Goal: Complete application form: Fill out and submit a form for a specific purpose

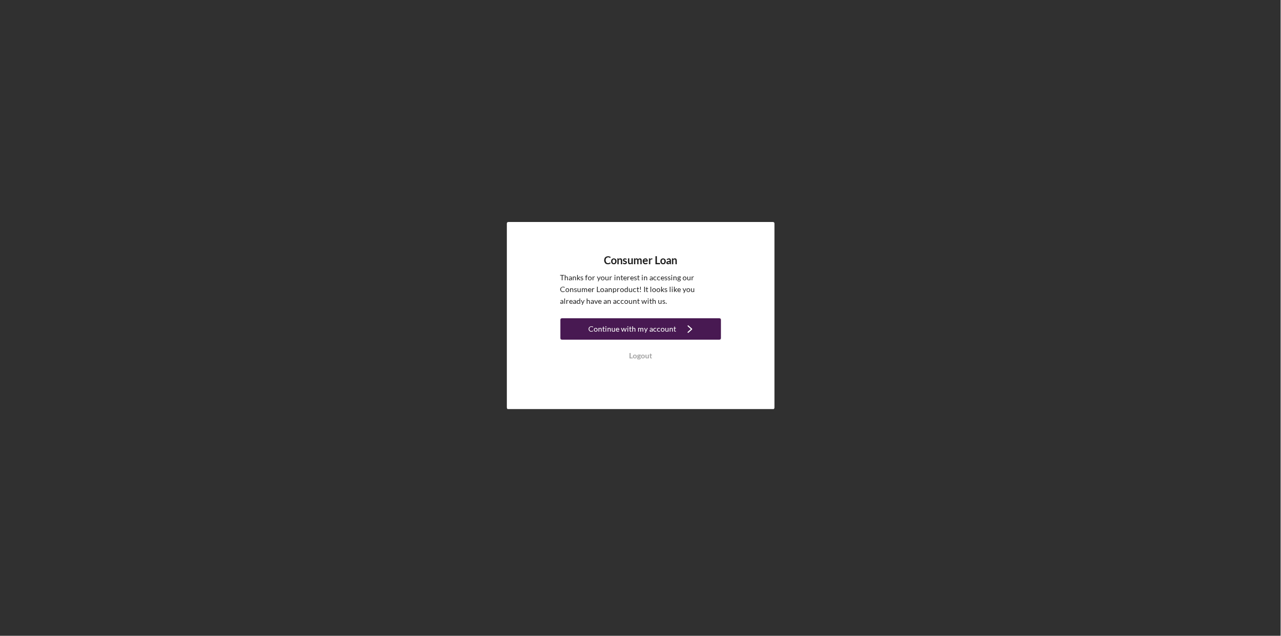
click at [666, 325] on div "Continue with my account" at bounding box center [633, 328] width 88 height 21
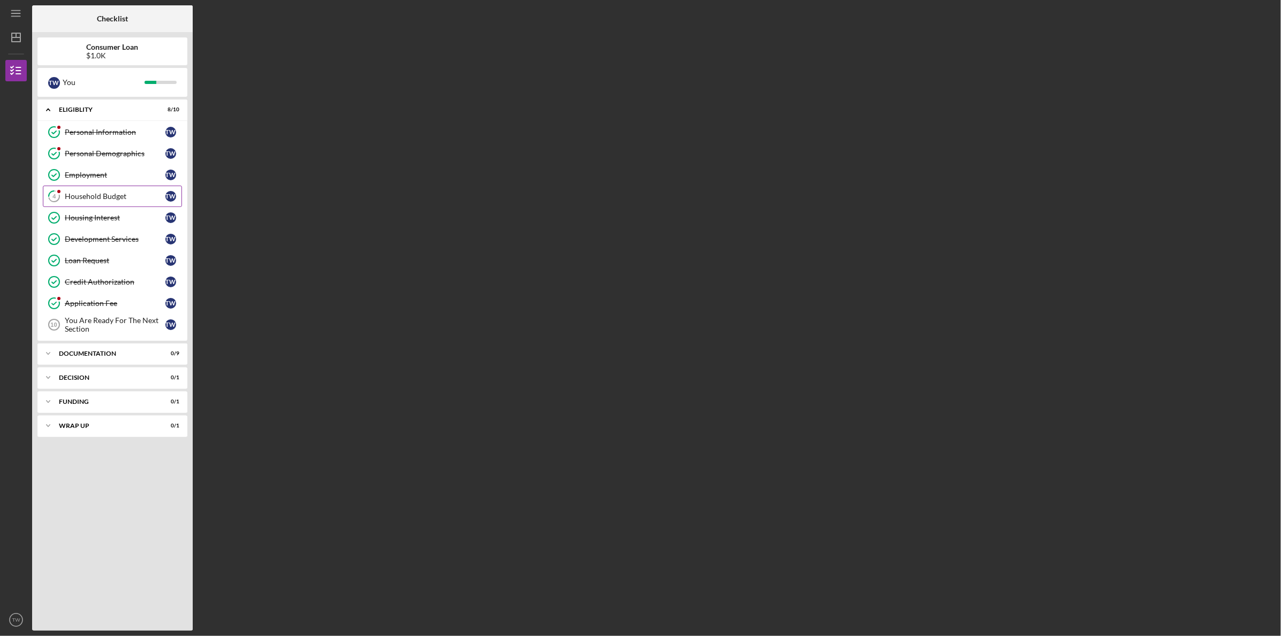
click at [125, 197] on div "Household Budget" at bounding box center [115, 196] width 101 height 9
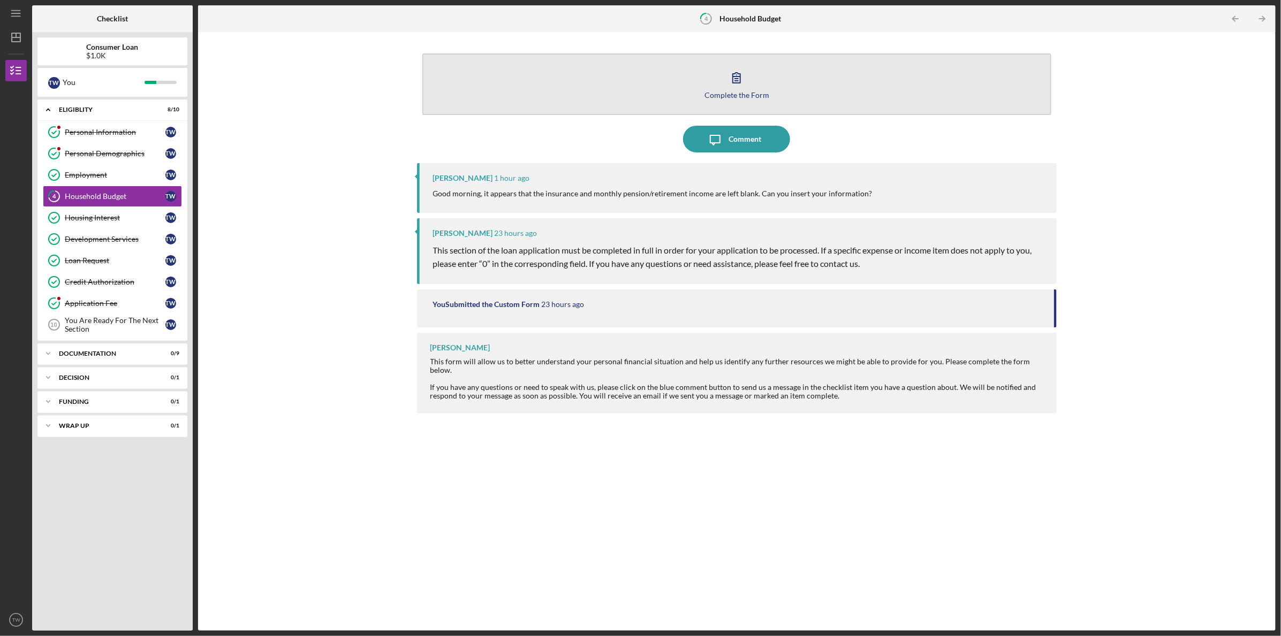
click at [815, 93] on button "Complete the Form Form" at bounding box center [736, 85] width 629 height 62
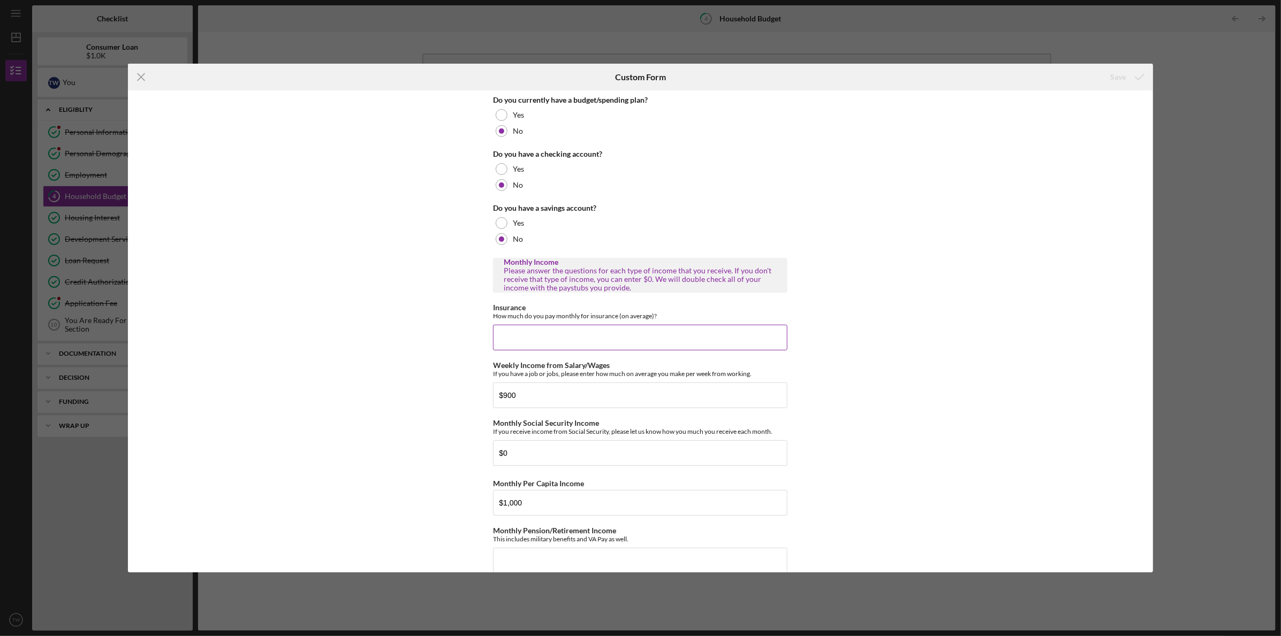
click at [657, 341] on input "Insurance" at bounding box center [640, 338] width 294 height 26
type input "$2"
type input "$23.35"
drag, startPoint x: 526, startPoint y: 395, endPoint x: 469, endPoint y: 394, distance: 56.8
click at [469, 394] on div "Do you currently have a budget/spending plan? Yes No Do you have a checking acc…" at bounding box center [640, 331] width 1024 height 482
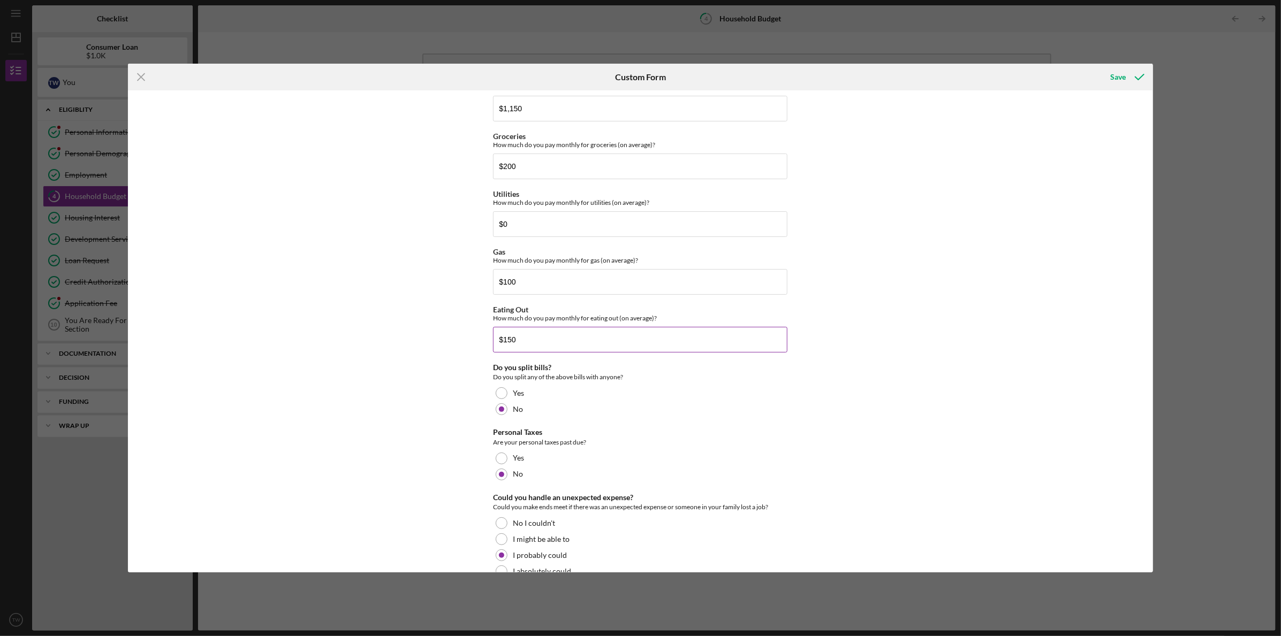
scroll to position [569, 0]
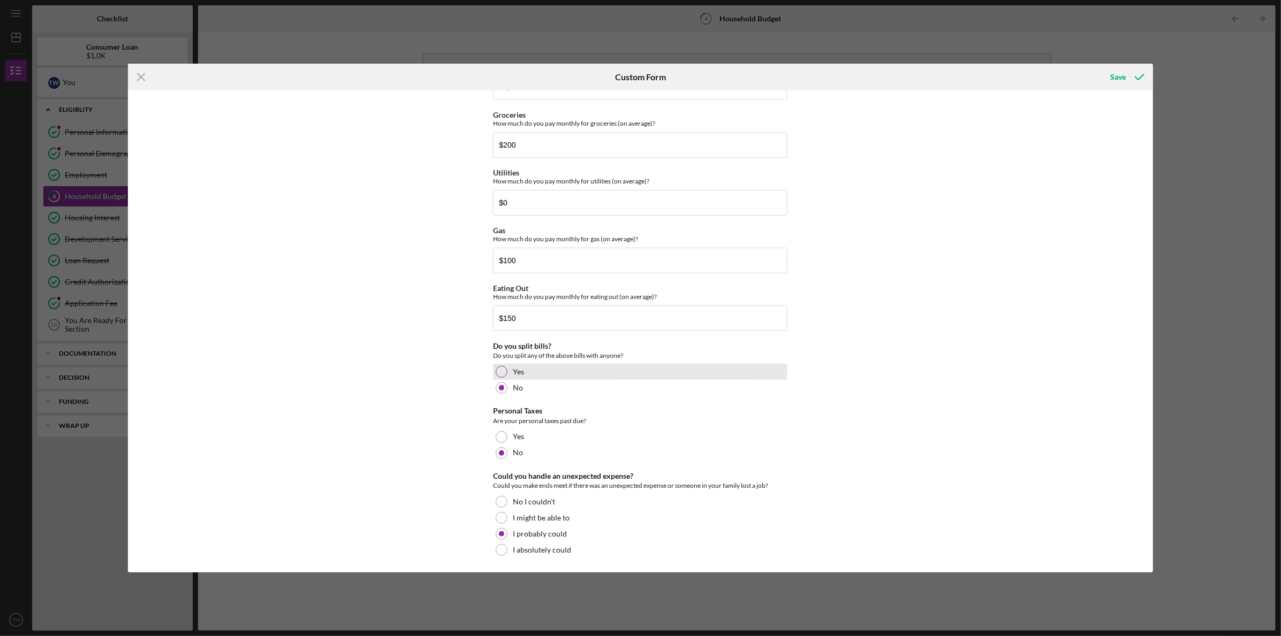
type input "$958"
click at [501, 369] on div at bounding box center [502, 372] width 12 height 12
click at [505, 387] on div at bounding box center [502, 388] width 12 height 12
click at [1123, 74] on div "Save" at bounding box center [1118, 76] width 16 height 21
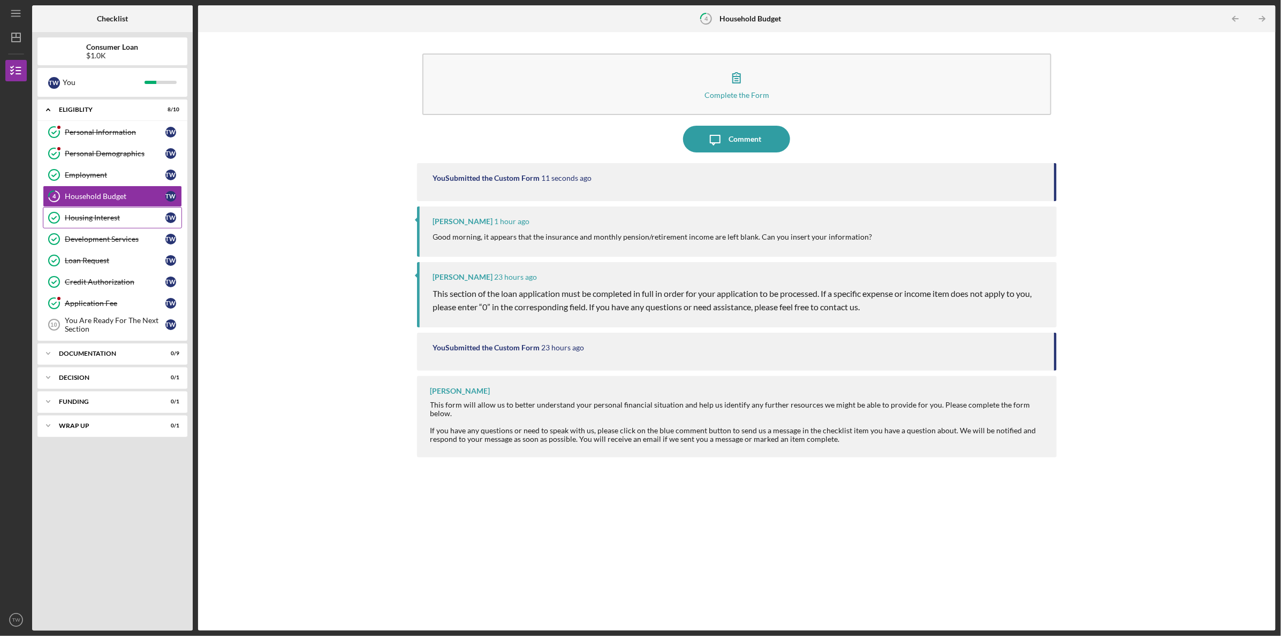
click at [120, 210] on link "Housing Interest Housing Interest T W" at bounding box center [112, 217] width 139 height 21
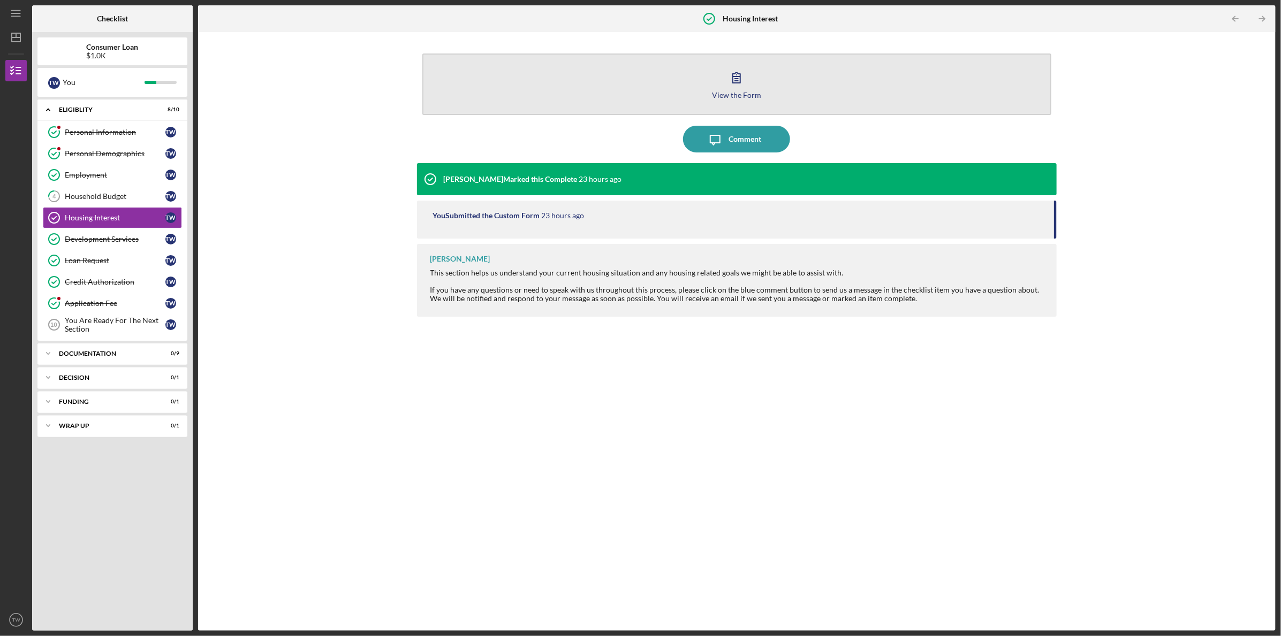
click at [751, 78] on button "View the Form Form" at bounding box center [736, 85] width 629 height 62
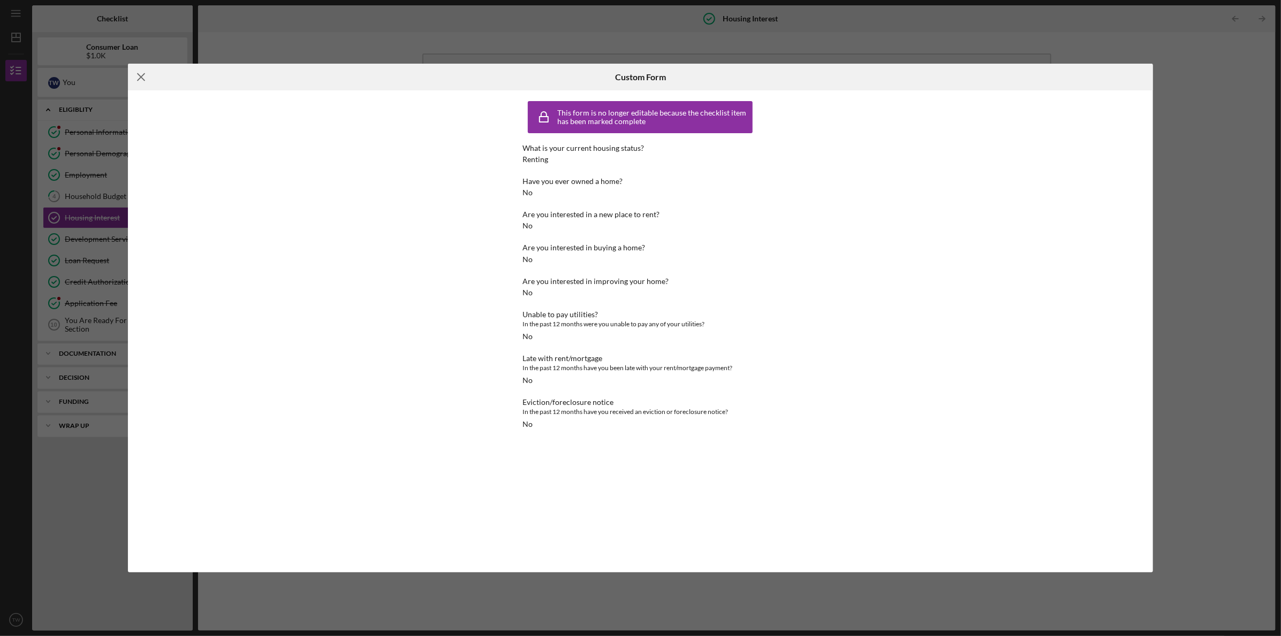
click at [144, 75] on icon "Icon/Menu Close" at bounding box center [141, 77] width 27 height 27
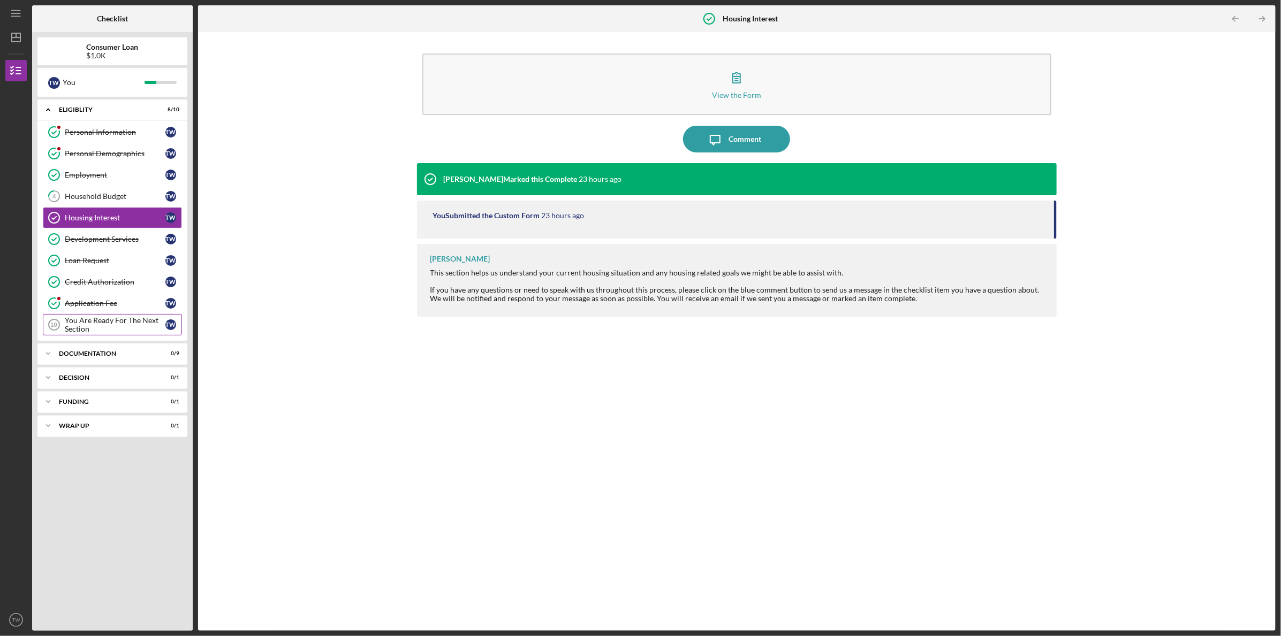
click at [127, 322] on div "You Are Ready For The Next Section" at bounding box center [115, 324] width 101 height 17
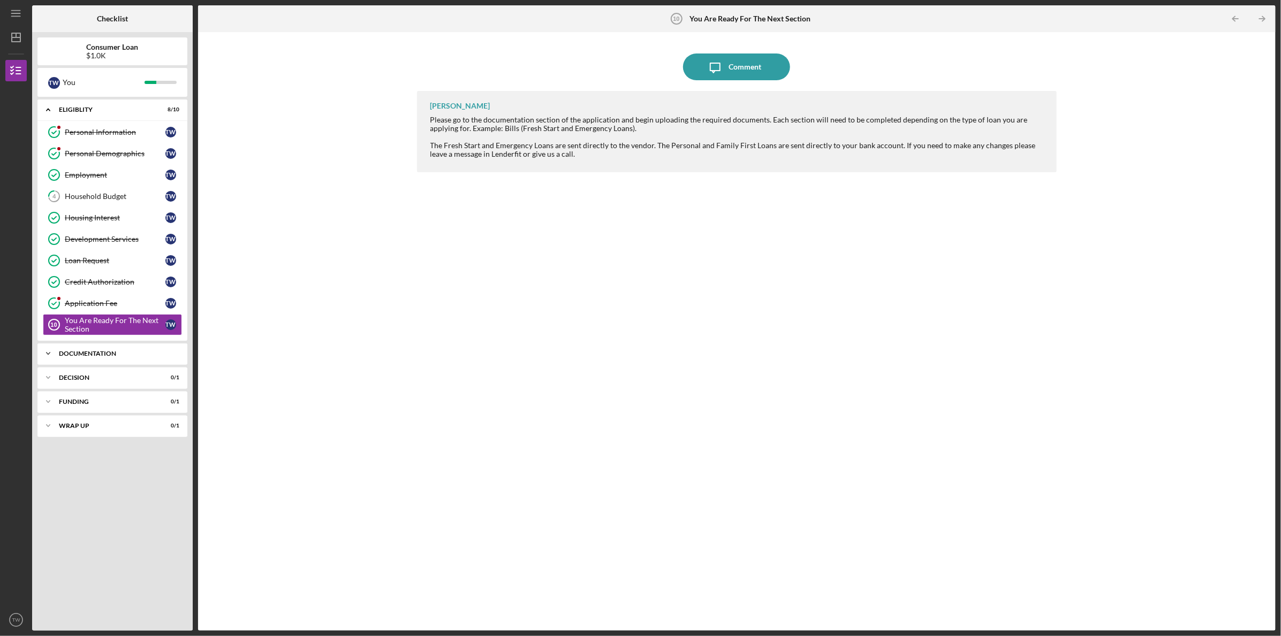
click at [124, 351] on div "Documentation" at bounding box center [116, 354] width 115 height 6
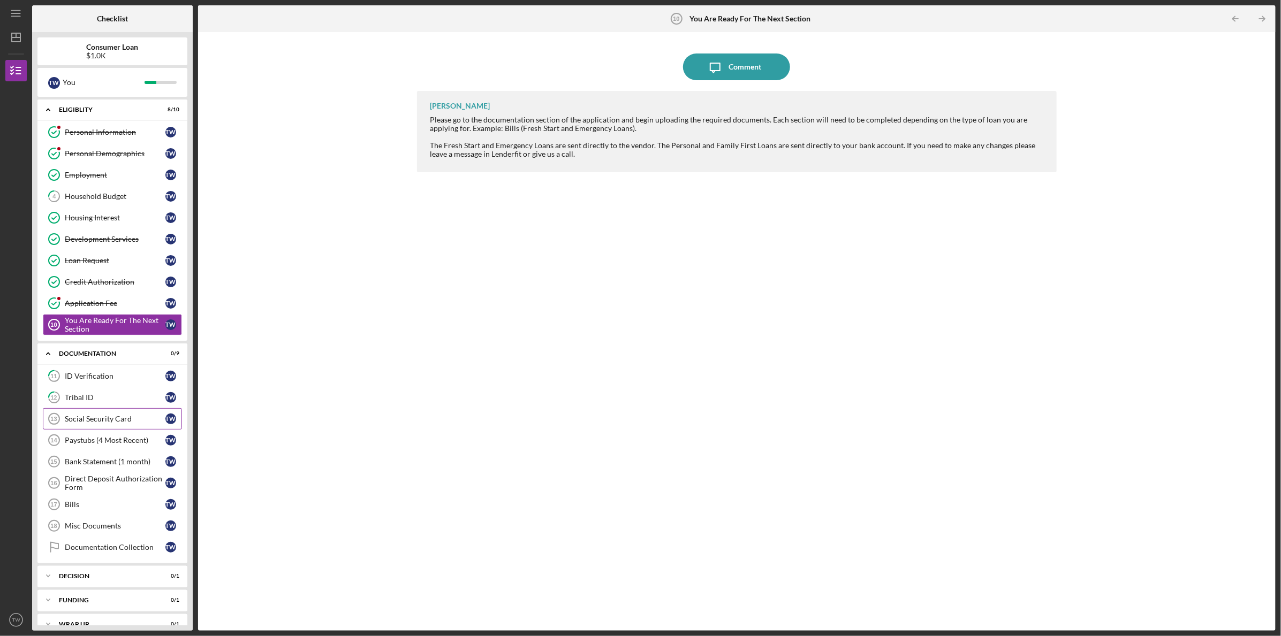
click at [118, 416] on div "Social Security Card" at bounding box center [115, 419] width 101 height 9
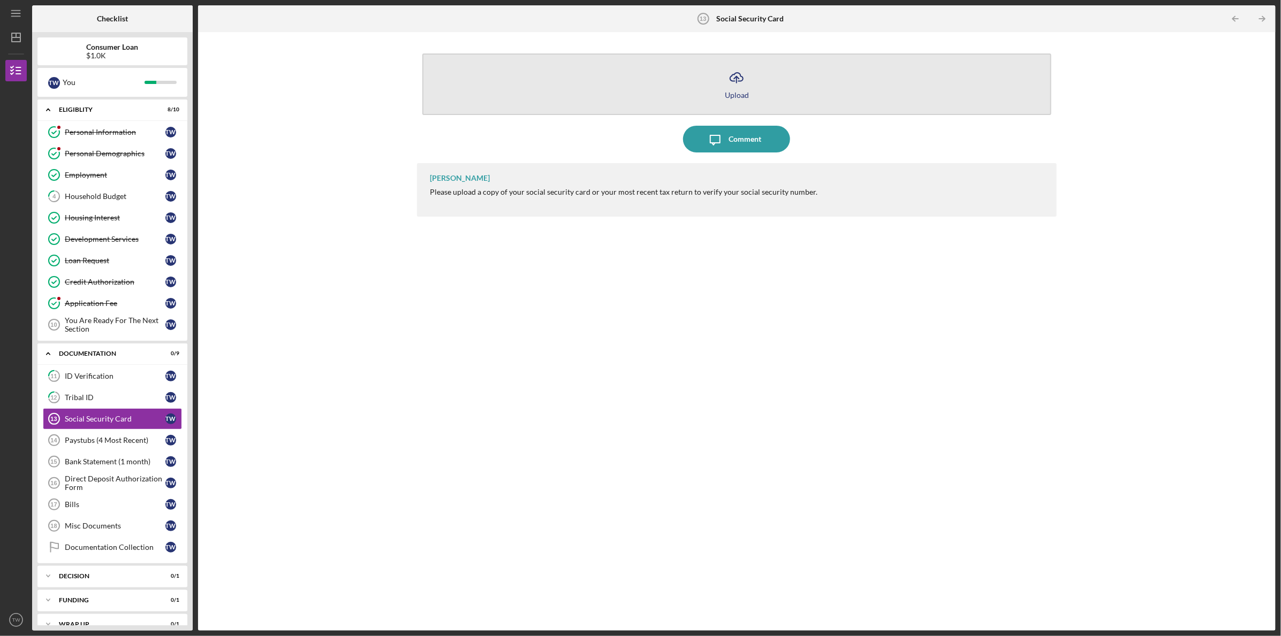
click at [741, 80] on icon "Icon/Upload" at bounding box center [736, 77] width 27 height 27
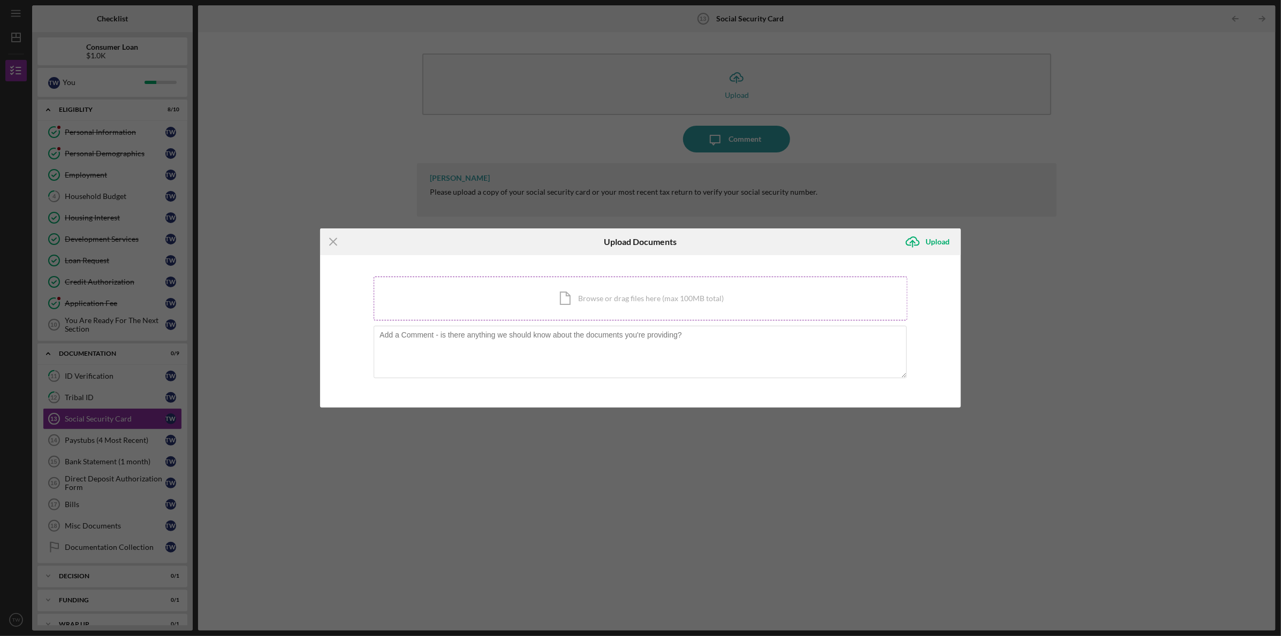
click at [680, 297] on div "Icon/Document Browse or drag files here (max 100MB total) Tap to choose files o…" at bounding box center [641, 299] width 534 height 44
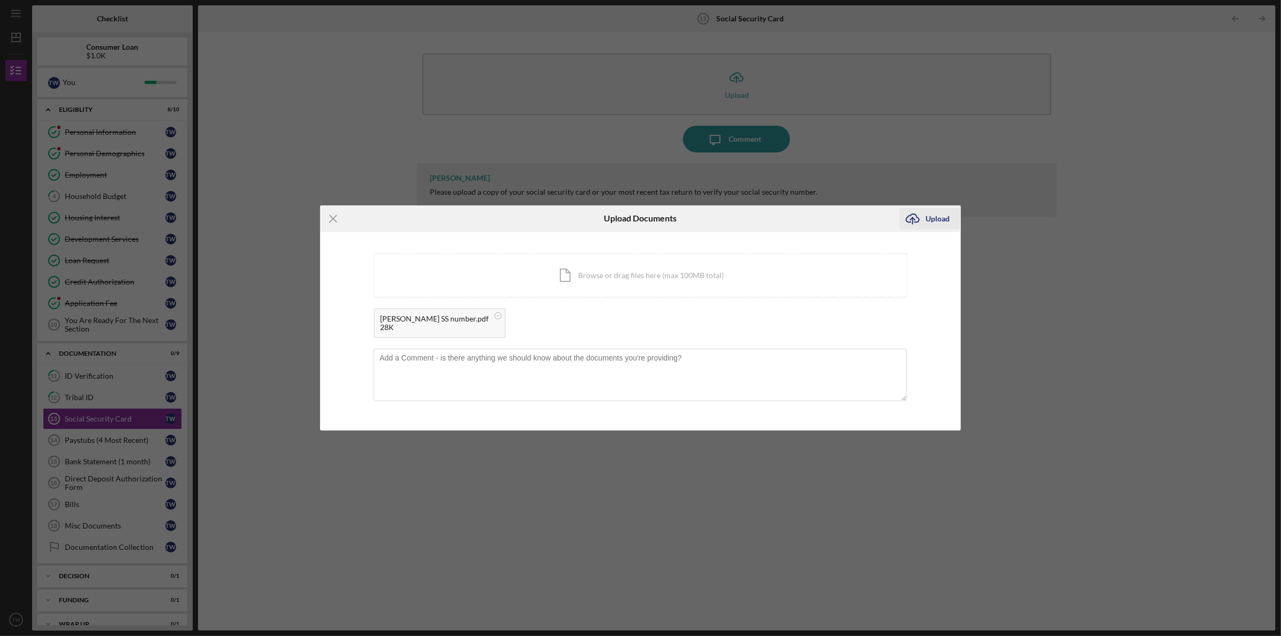
click at [939, 218] on div "Upload" at bounding box center [938, 218] width 24 height 21
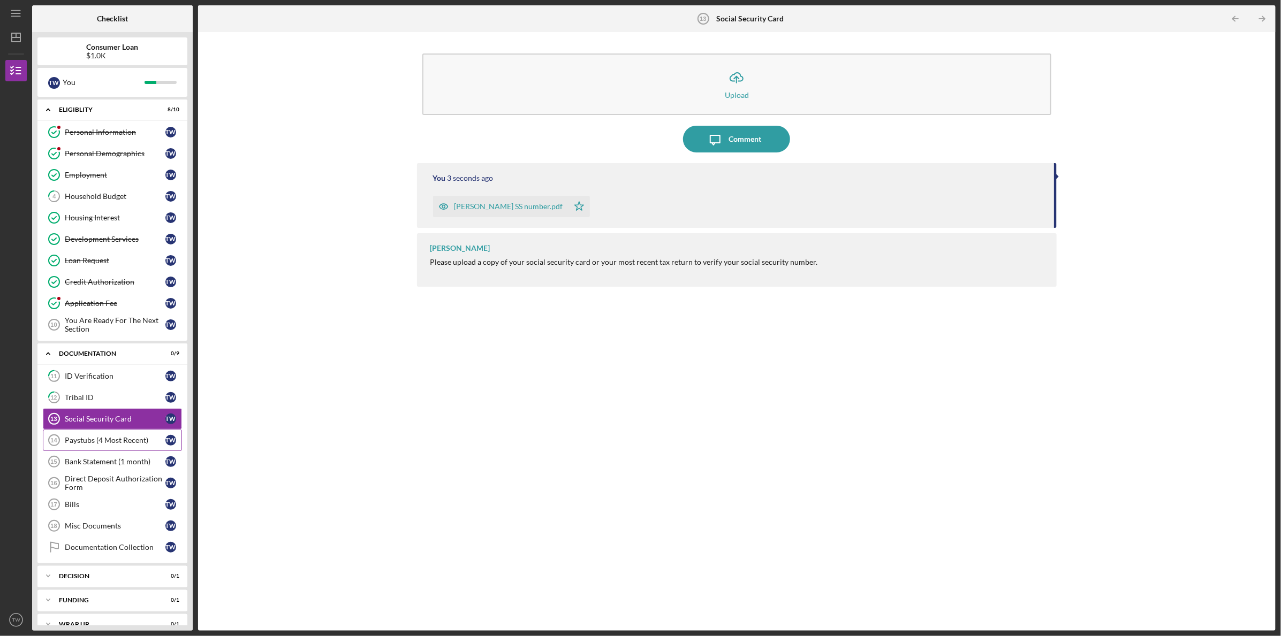
click at [124, 439] on div "Paystubs (4 Most Recent)" at bounding box center [115, 440] width 101 height 9
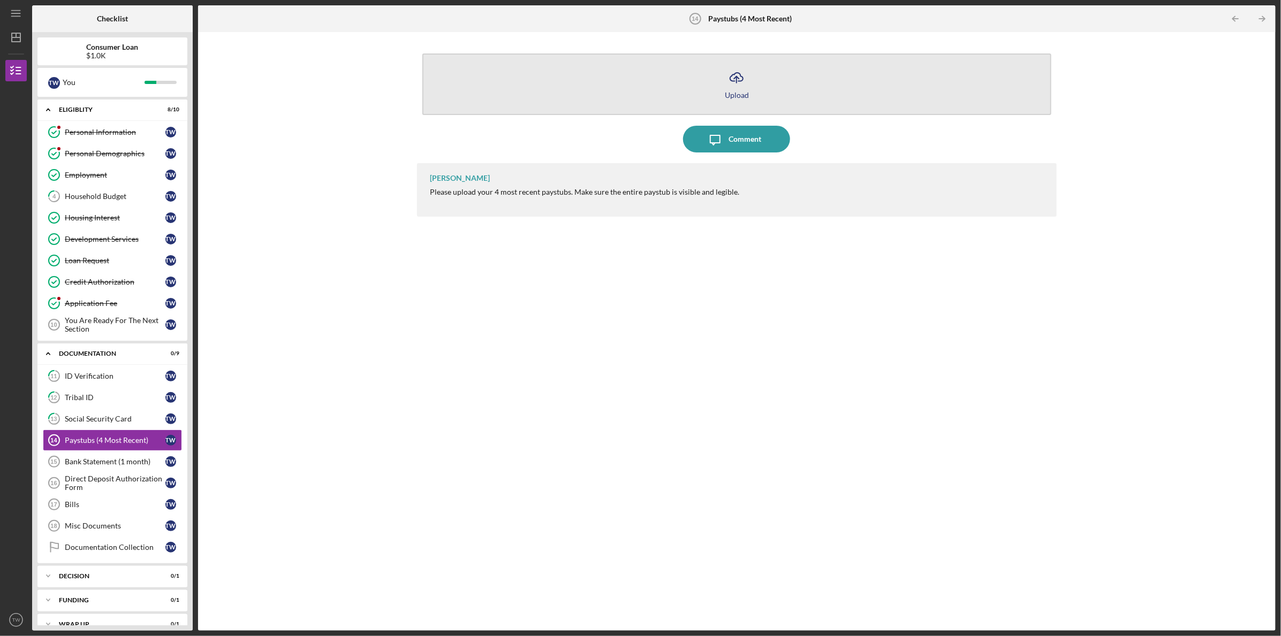
click at [741, 91] on div "Upload" at bounding box center [737, 95] width 24 height 8
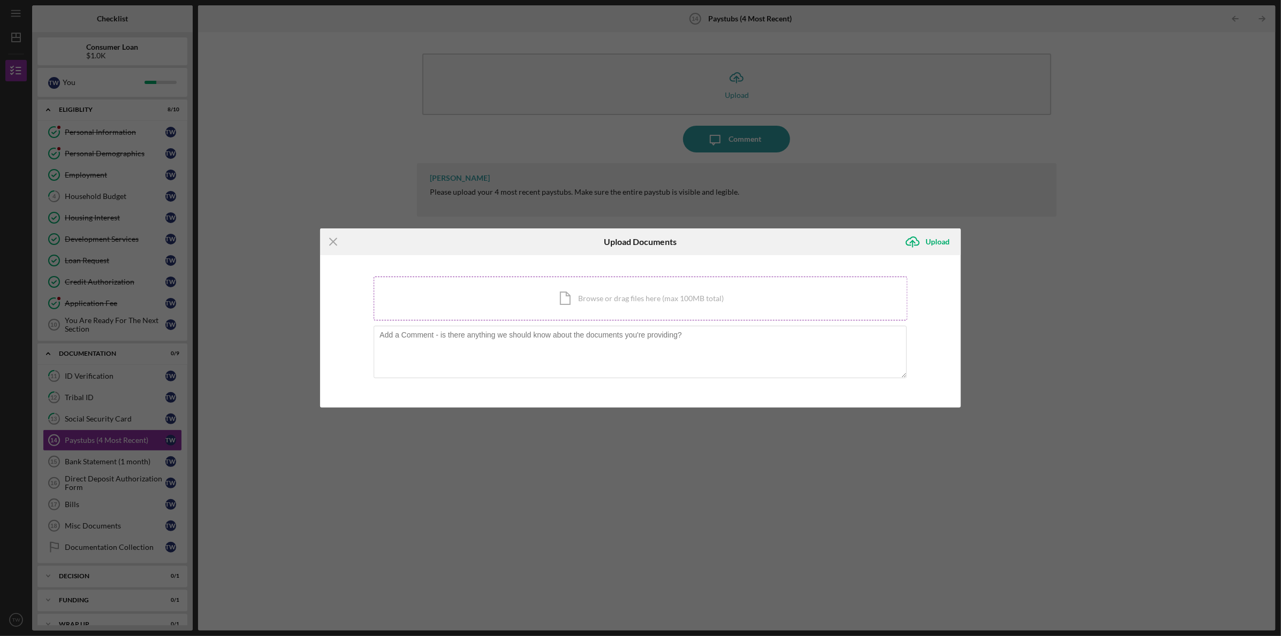
click at [610, 294] on div "Icon/Document Browse or drag files here (max 100MB total) Tap to choose files o…" at bounding box center [641, 299] width 534 height 44
click at [640, 289] on div "Icon/Document Browse or drag files here (max 100MB total) Tap to choose files o…" at bounding box center [641, 299] width 534 height 44
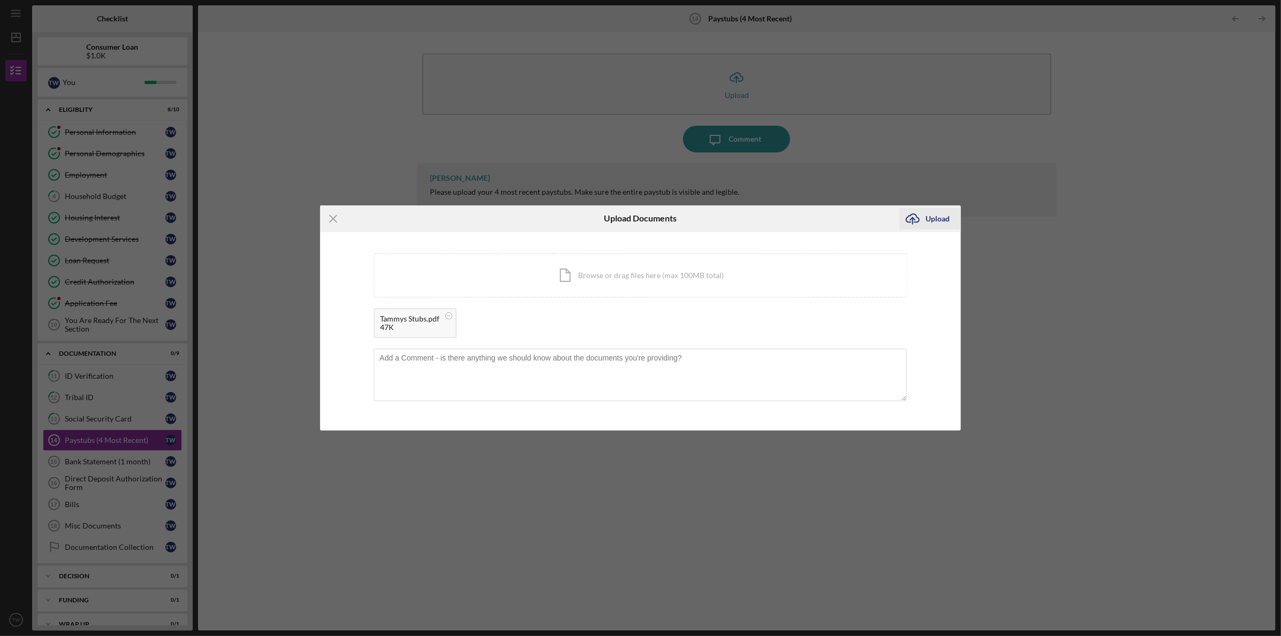
click at [937, 215] on div "Upload" at bounding box center [938, 218] width 24 height 21
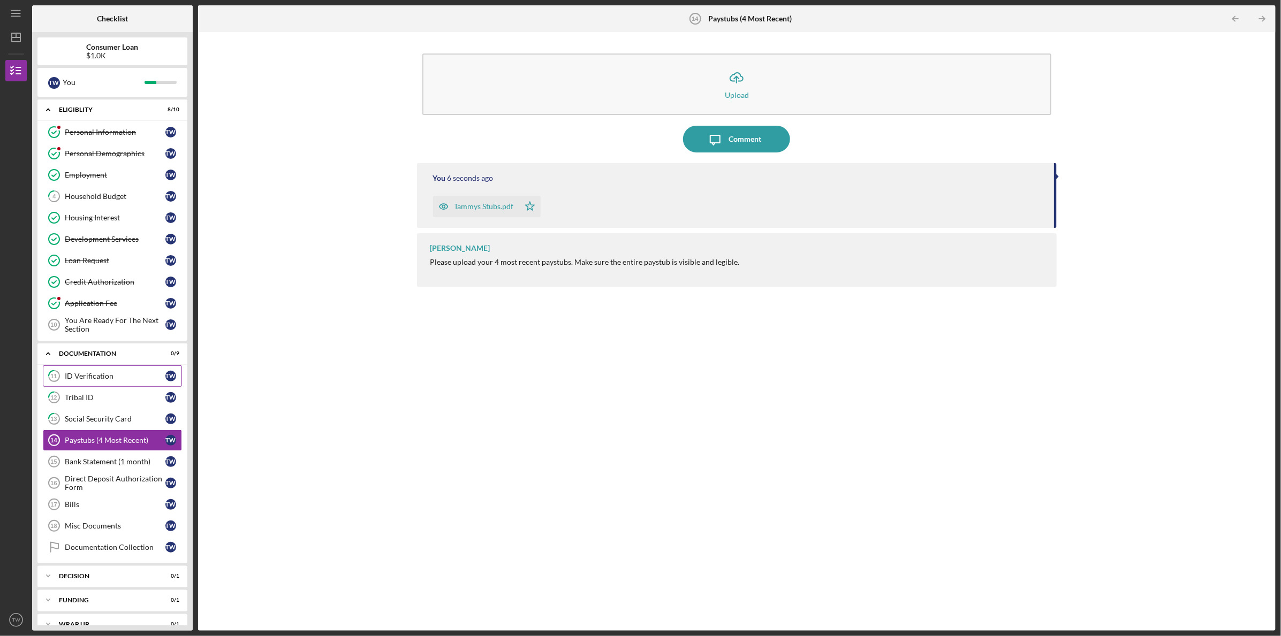
click at [139, 372] on div "ID Verification" at bounding box center [115, 376] width 101 height 9
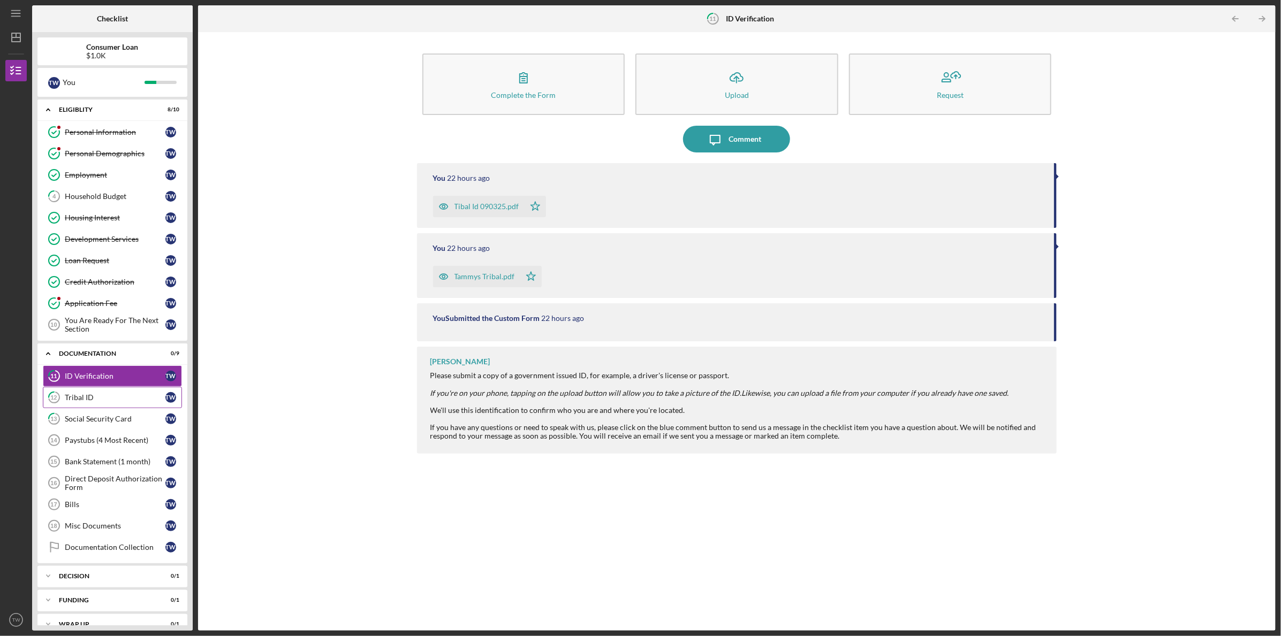
click at [130, 390] on link "12 Tribal ID T W" at bounding box center [112, 397] width 139 height 21
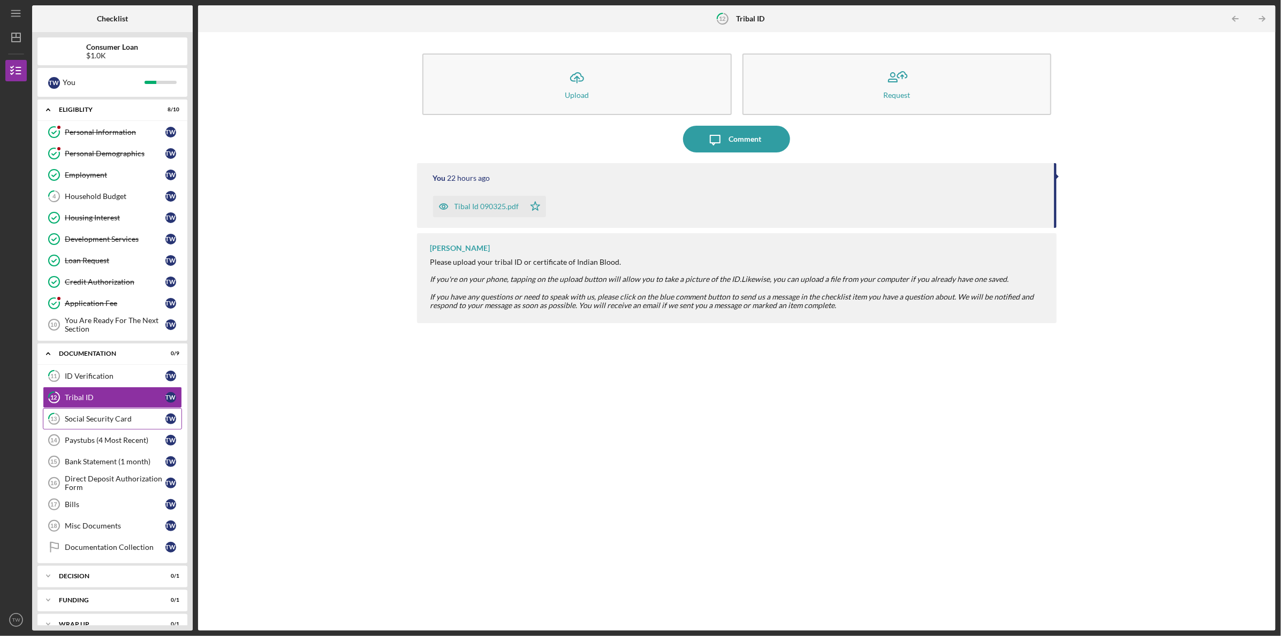
click at [113, 417] on div "Social Security Card" at bounding box center [115, 419] width 101 height 9
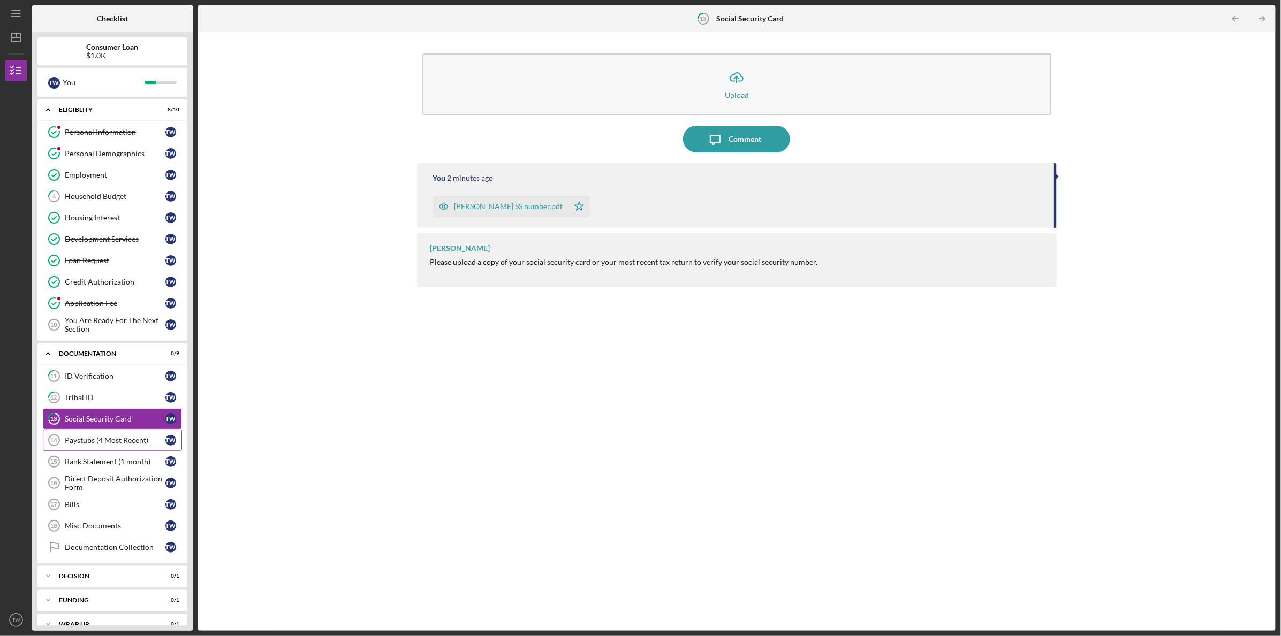
click at [113, 438] on div "Paystubs (4 Most Recent)" at bounding box center [115, 440] width 101 height 9
click at [111, 458] on div "Bank Statement (1 month)" at bounding box center [115, 462] width 101 height 9
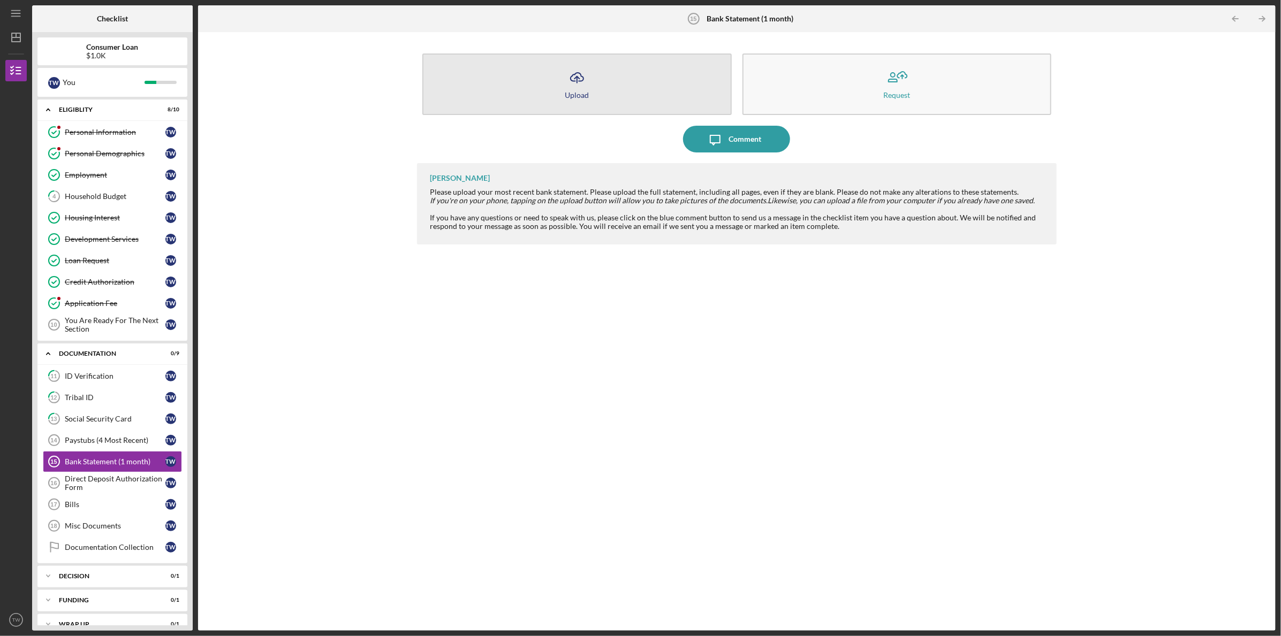
click at [603, 77] on button "Icon/Upload Upload" at bounding box center [576, 85] width 309 height 62
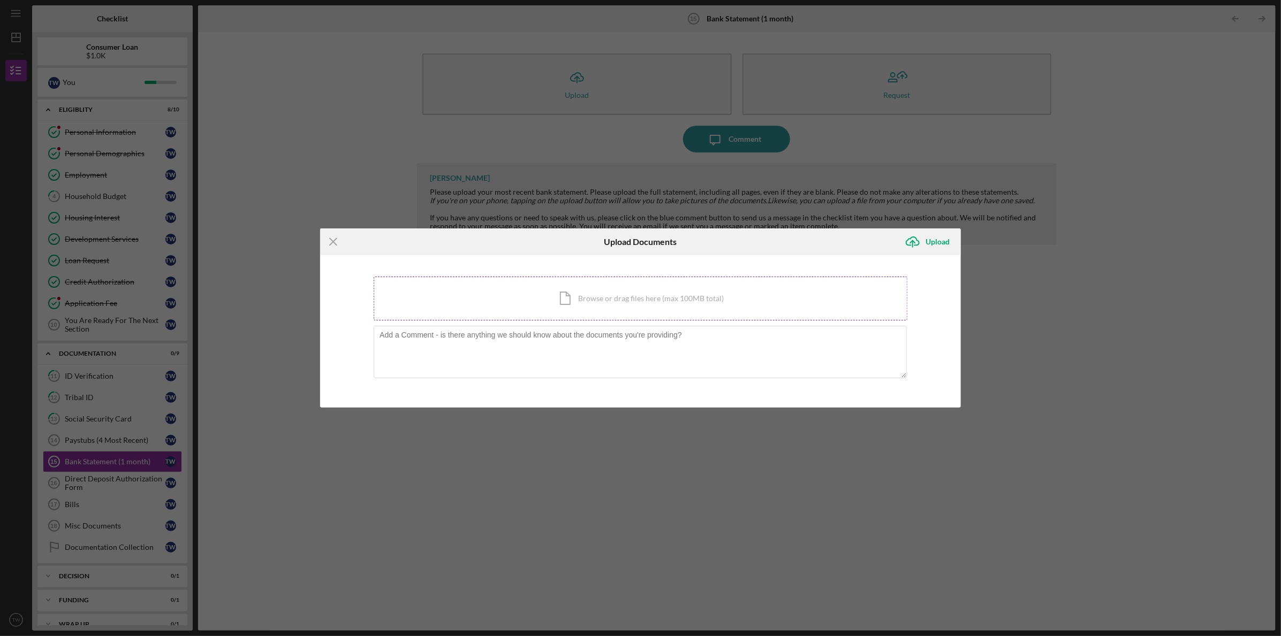
click at [639, 294] on div "Icon/Document Browse or drag files here (max 100MB total) Tap to choose files o…" at bounding box center [641, 299] width 534 height 44
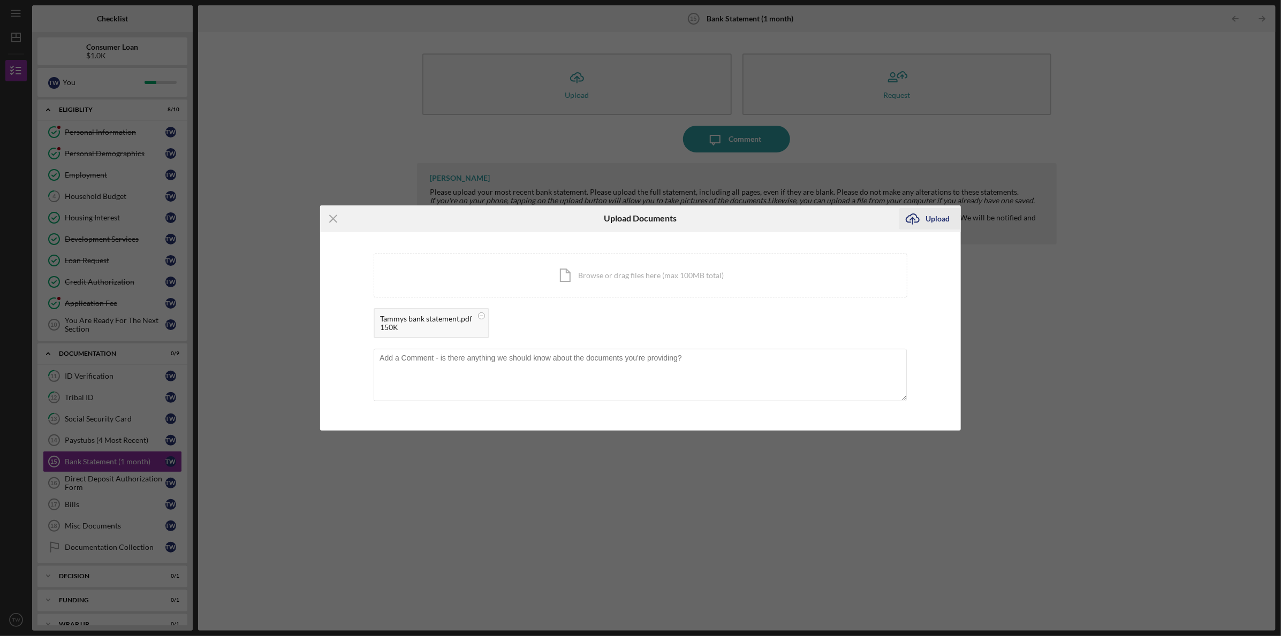
click at [932, 215] on div "Upload" at bounding box center [938, 218] width 24 height 21
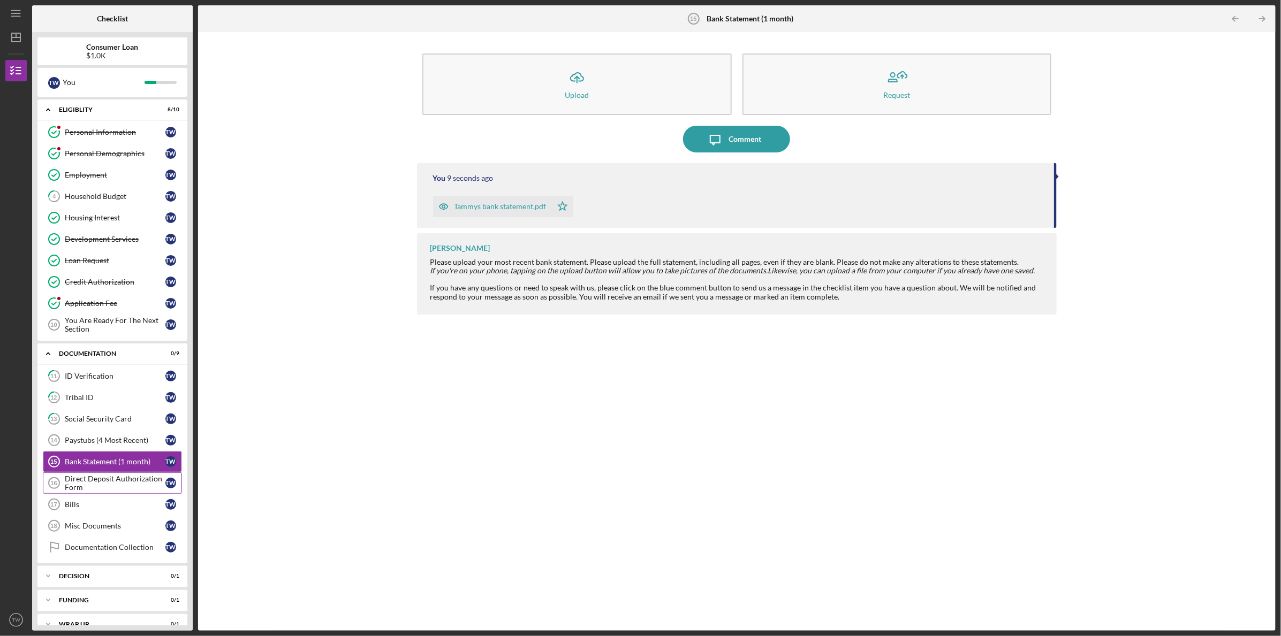
click at [128, 476] on div "Direct Deposit Authorization Form" at bounding box center [115, 483] width 101 height 17
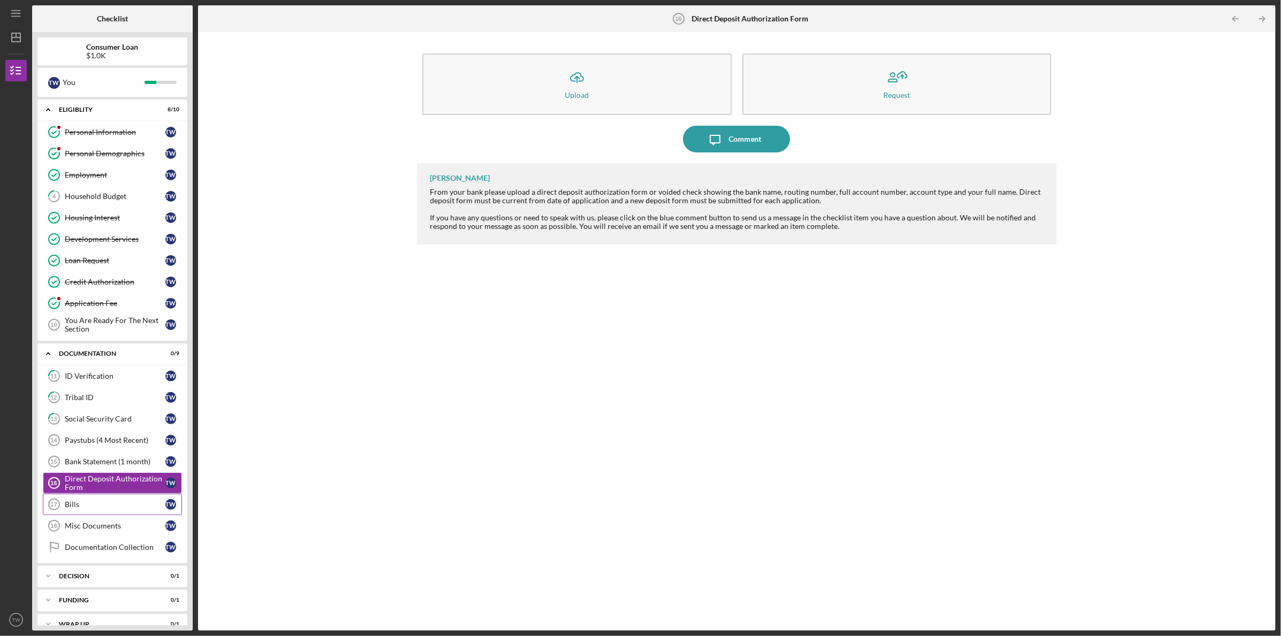
click at [104, 498] on link "Bills 17 Bills T W" at bounding box center [112, 504] width 139 height 21
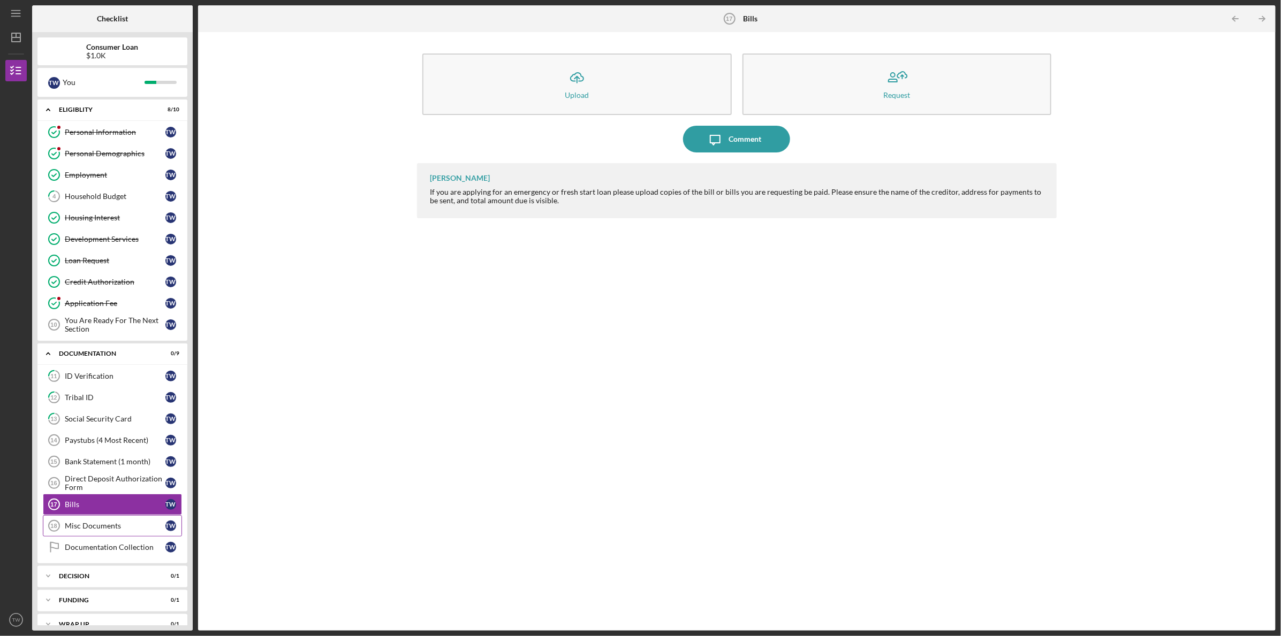
click at [102, 522] on div "Misc Documents" at bounding box center [115, 526] width 101 height 9
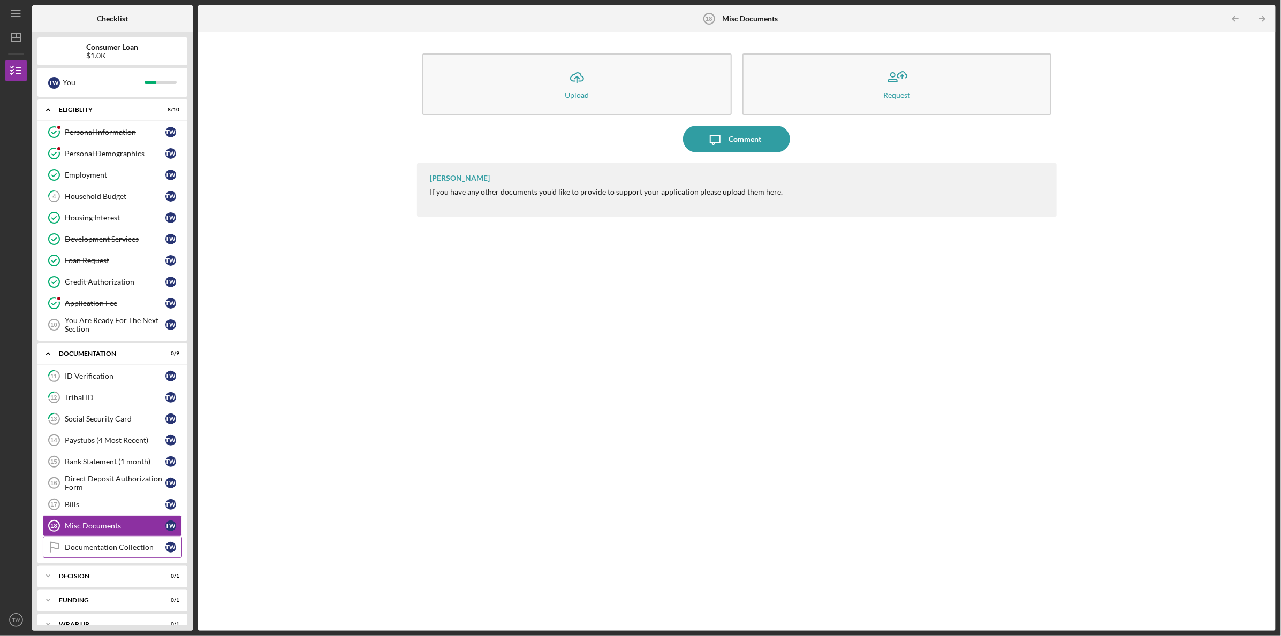
click at [111, 545] on div "Documentation Collection" at bounding box center [115, 547] width 101 height 9
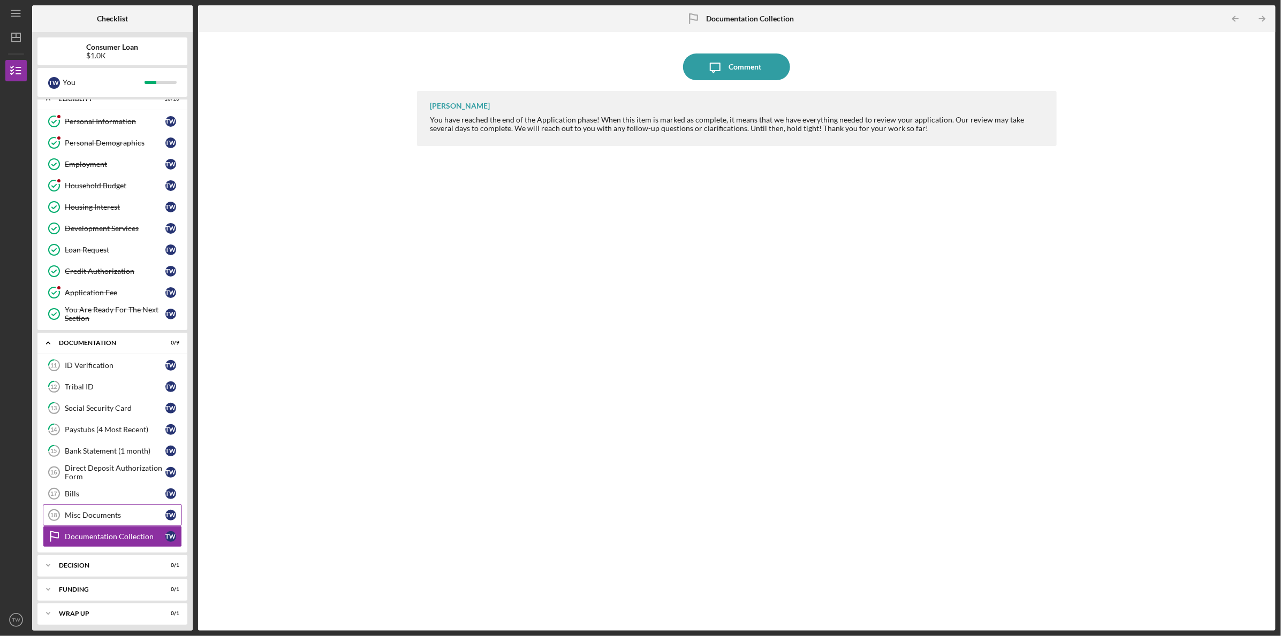
scroll to position [14, 0]
click at [138, 196] on link "Housing Interest Housing Interest T W" at bounding box center [112, 203] width 139 height 21
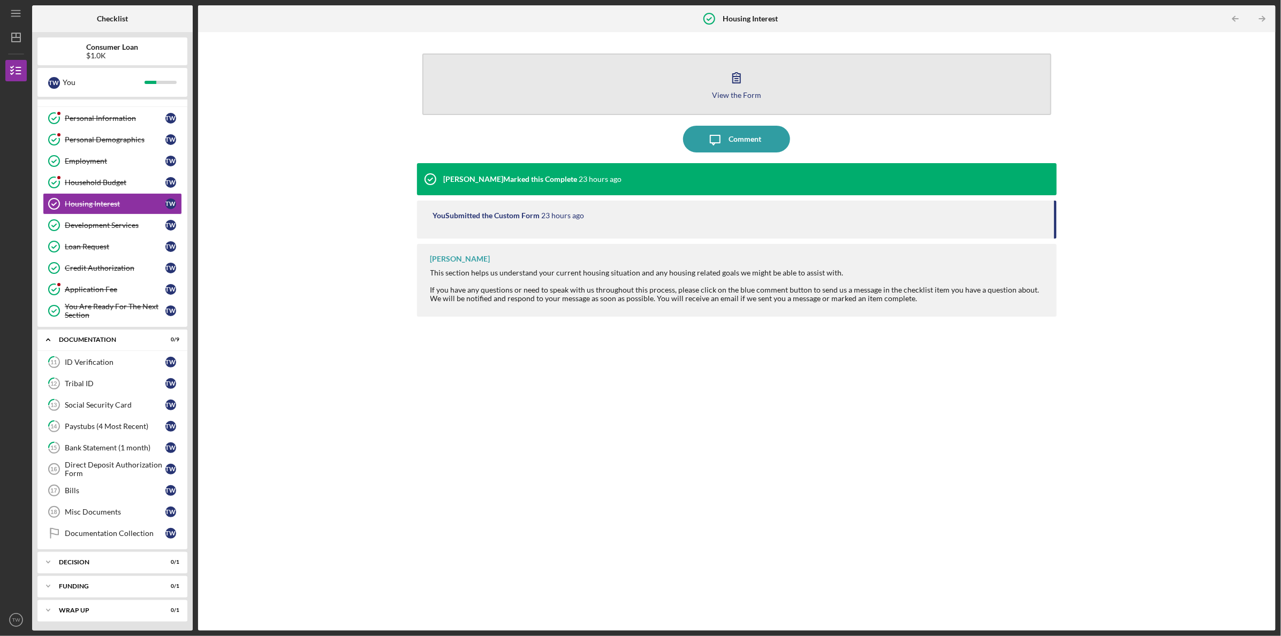
click at [740, 73] on icon "button" at bounding box center [736, 77] width 27 height 27
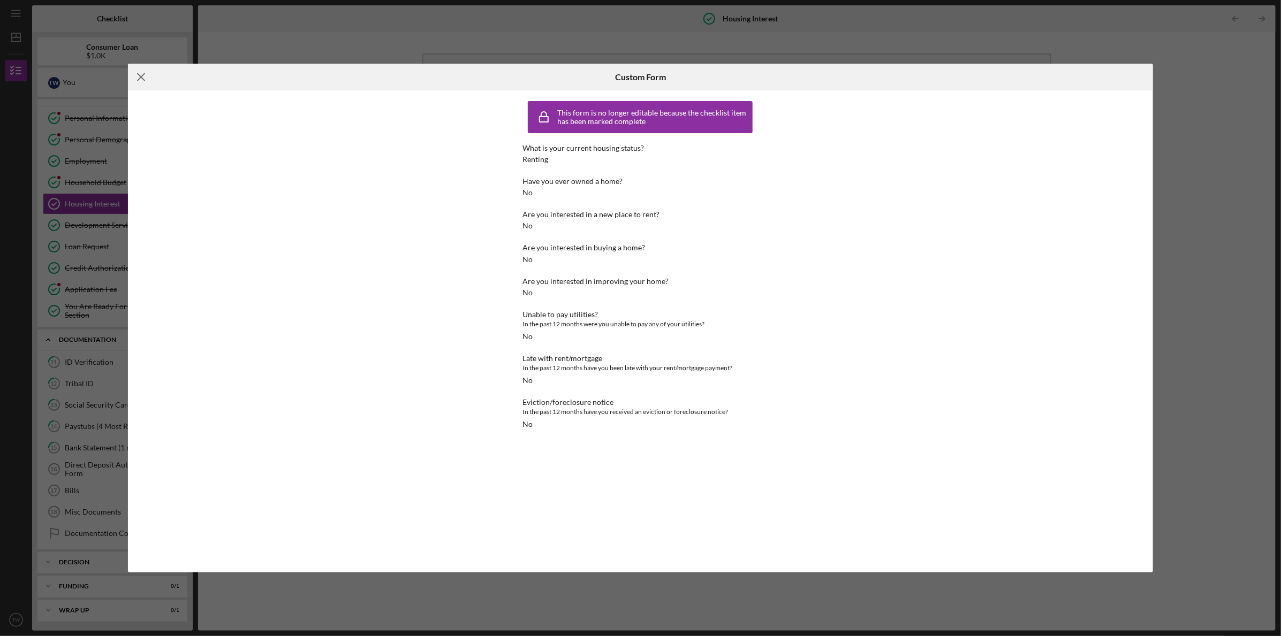
click at [139, 75] on line at bounding box center [141, 77] width 7 height 7
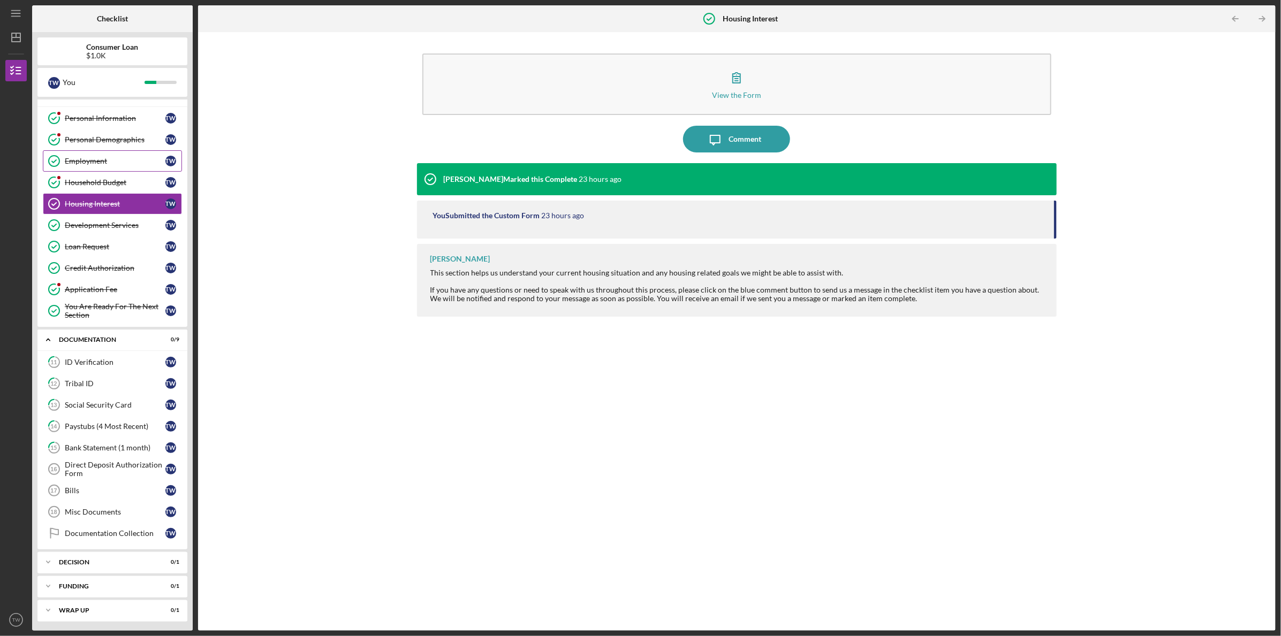
click at [128, 157] on div "Employment" at bounding box center [115, 161] width 101 height 9
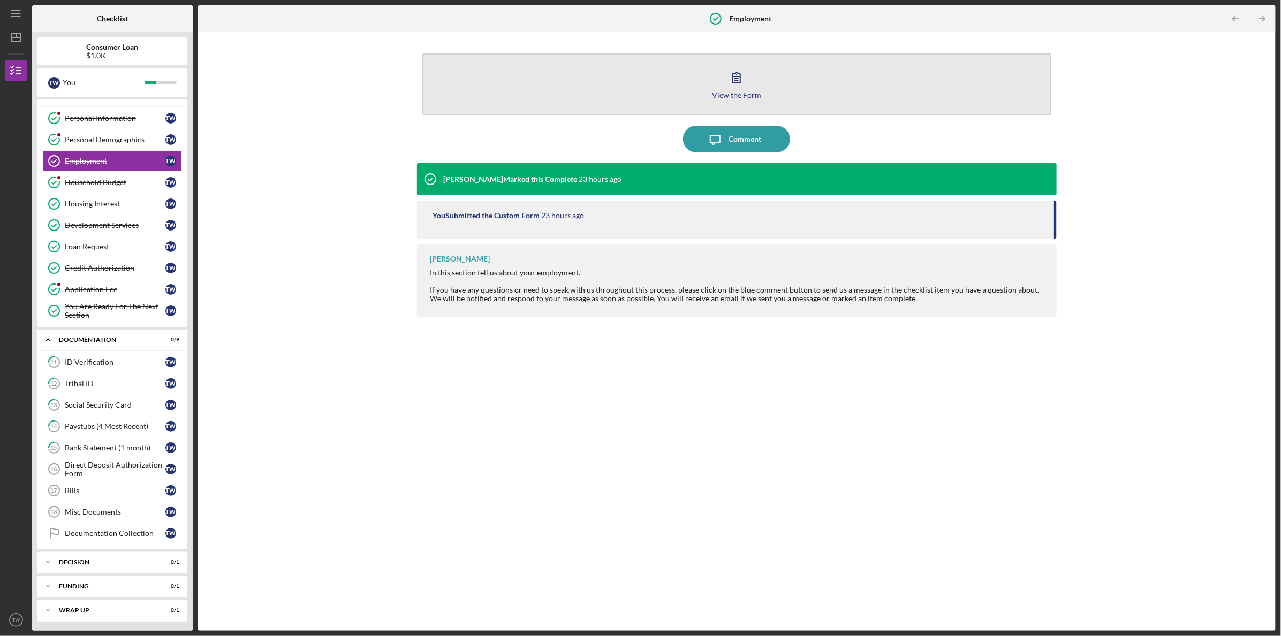
click at [736, 81] on icon "button" at bounding box center [736, 77] width 27 height 27
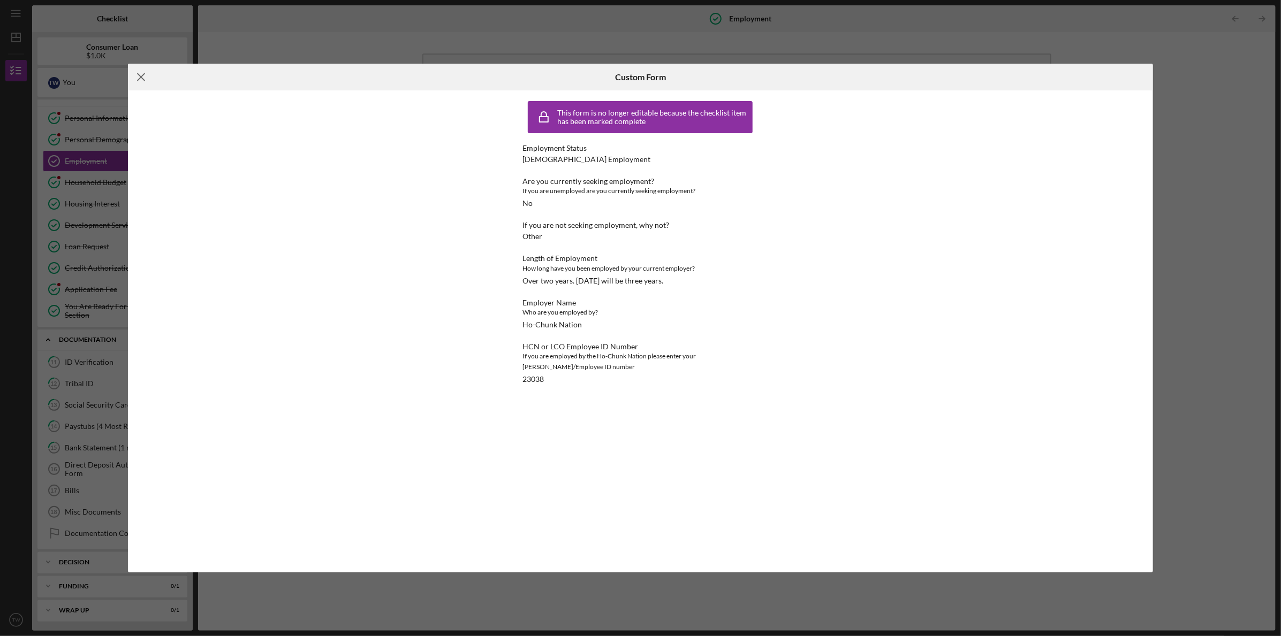
click at [137, 77] on icon "Icon/Menu Close" at bounding box center [141, 77] width 27 height 27
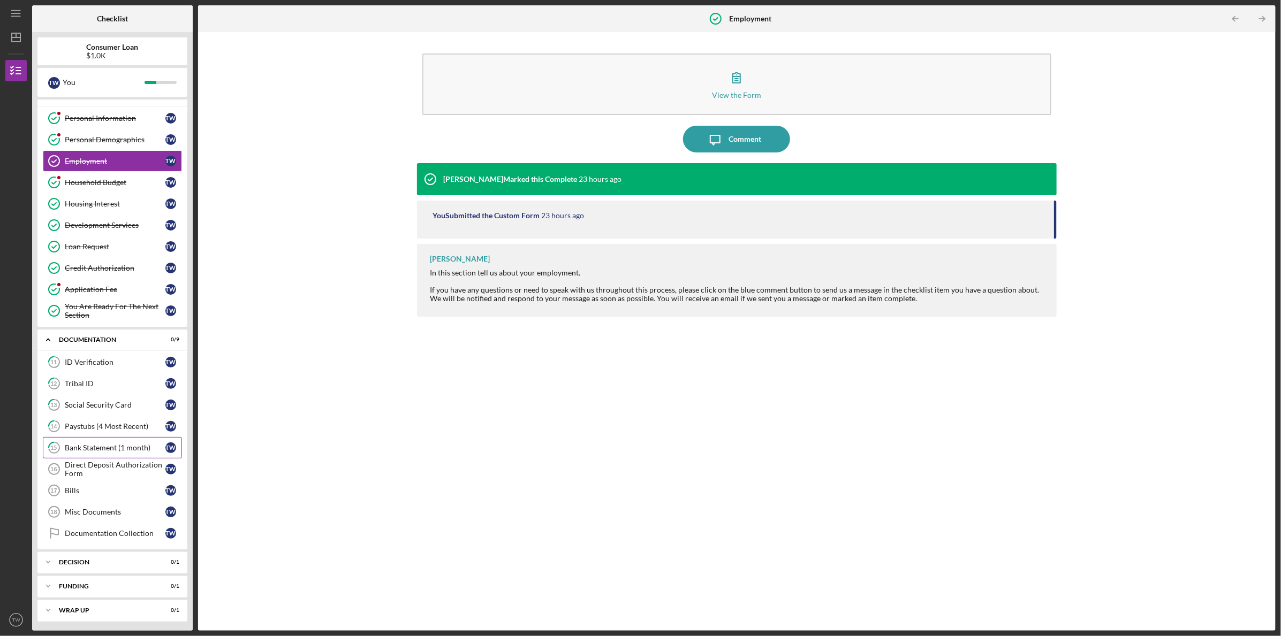
click at [121, 446] on div "Bank Statement (1 month)" at bounding box center [115, 448] width 101 height 9
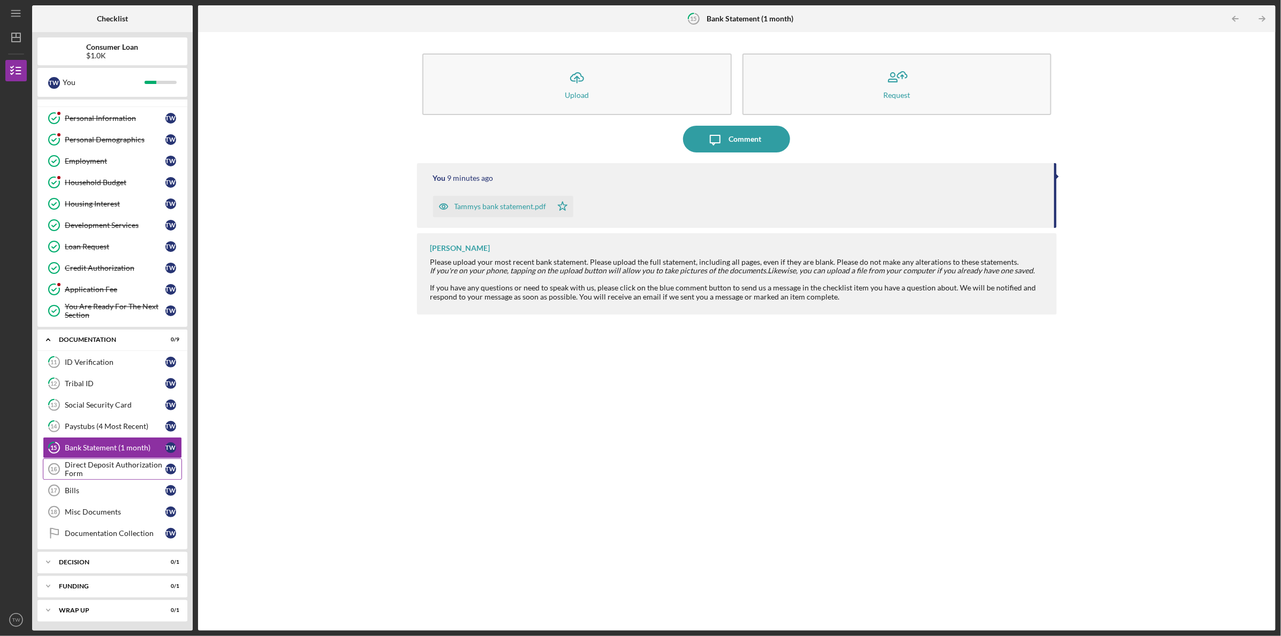
click at [128, 466] on div "Direct Deposit Authorization Form" at bounding box center [115, 469] width 101 height 17
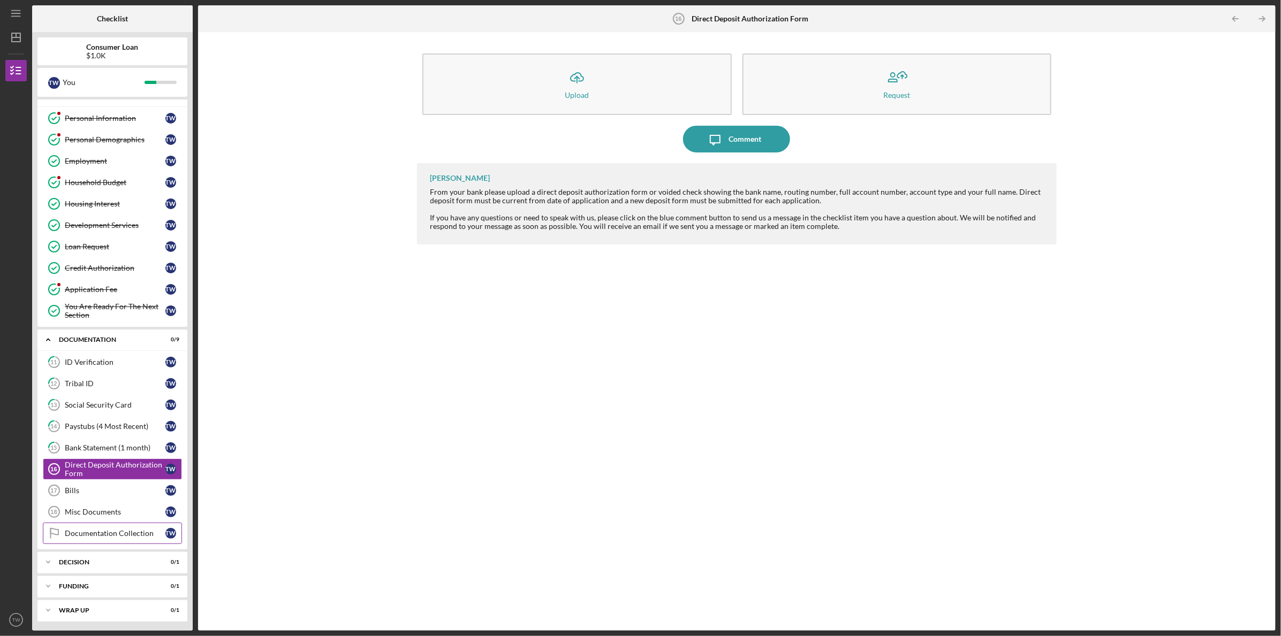
click at [106, 535] on div "Documentation Collection" at bounding box center [115, 533] width 101 height 9
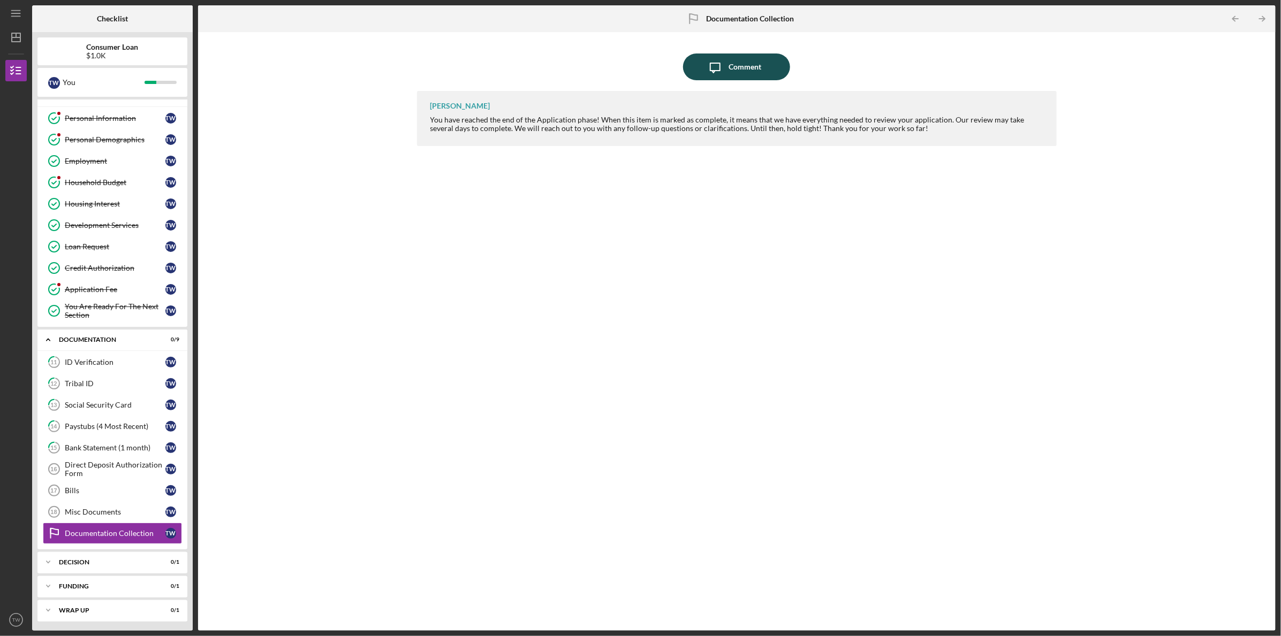
click at [741, 58] on div "Comment" at bounding box center [744, 67] width 33 height 27
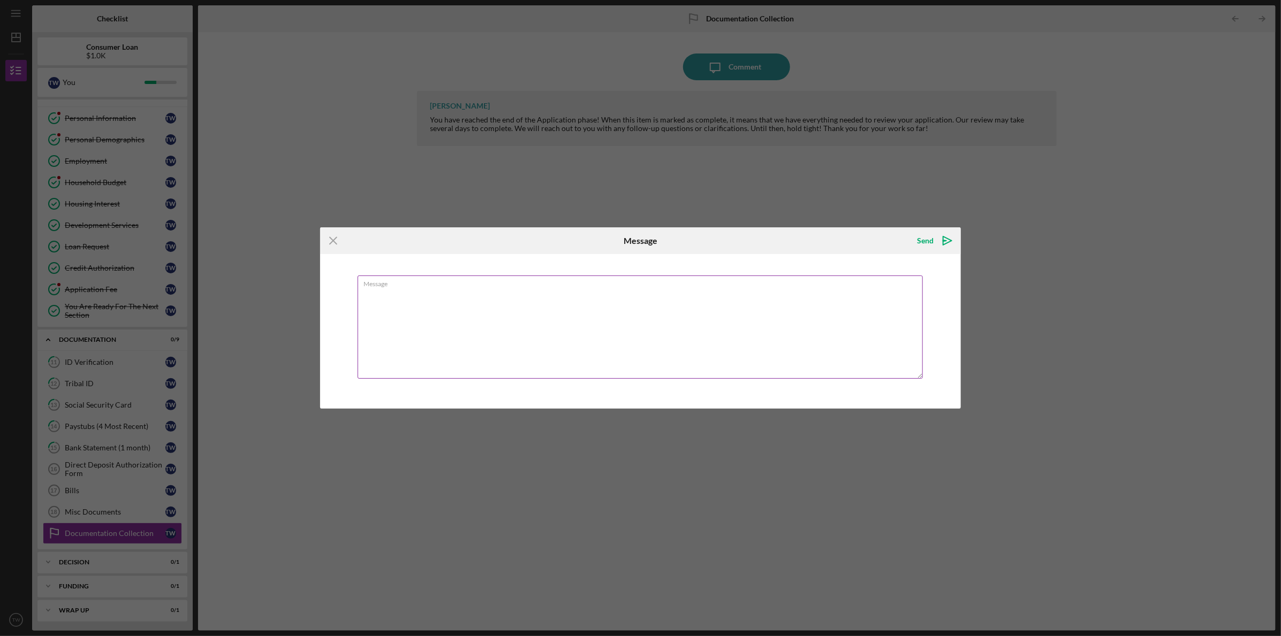
click at [478, 292] on textarea "Message" at bounding box center [639, 327] width 565 height 103
type textarea "I"
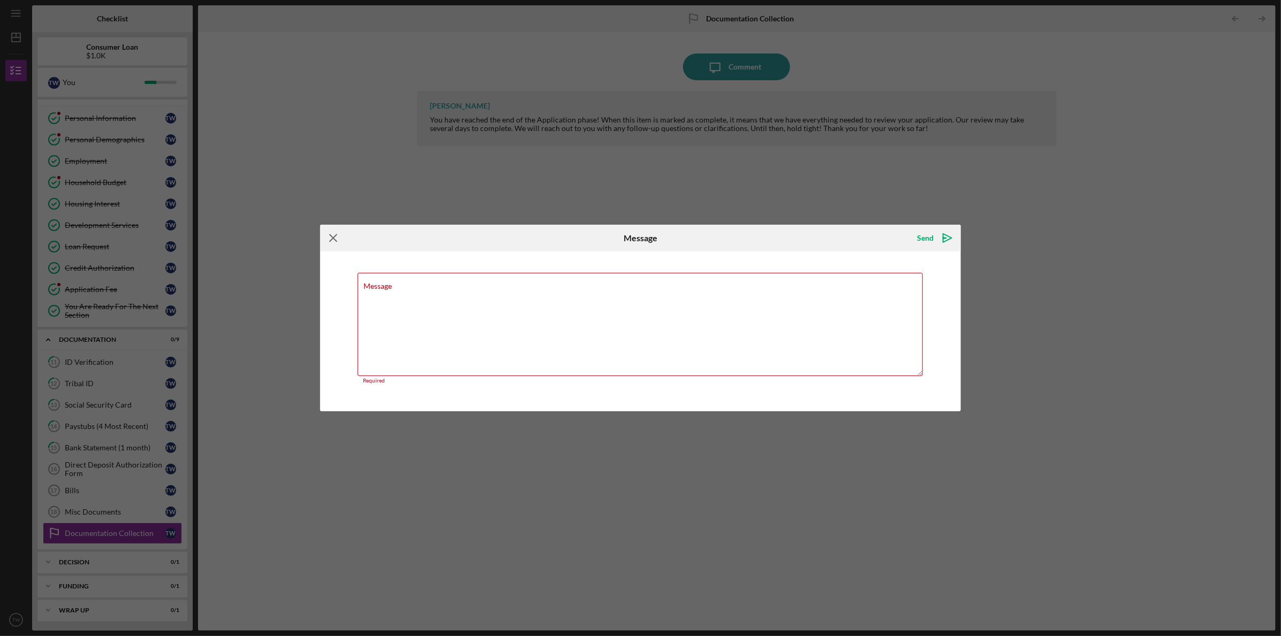
click at [330, 238] on icon "Icon/Menu Close" at bounding box center [333, 238] width 27 height 27
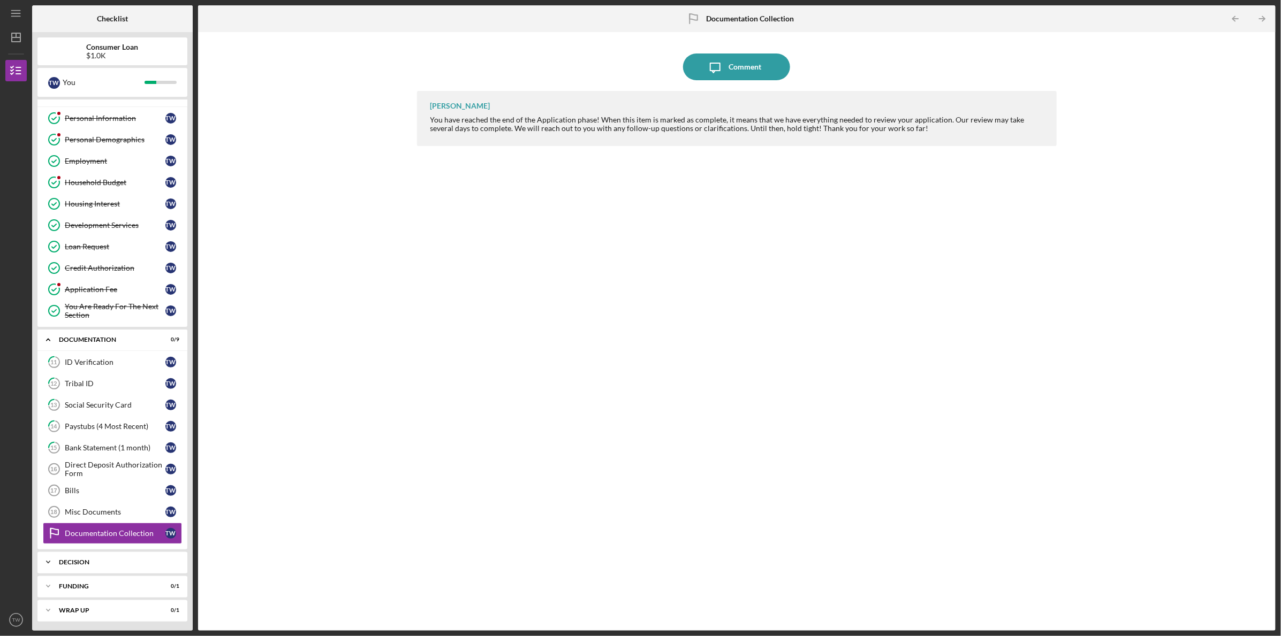
click at [122, 554] on div "Icon/Expander Decision 0 / 1" at bounding box center [112, 562] width 150 height 21
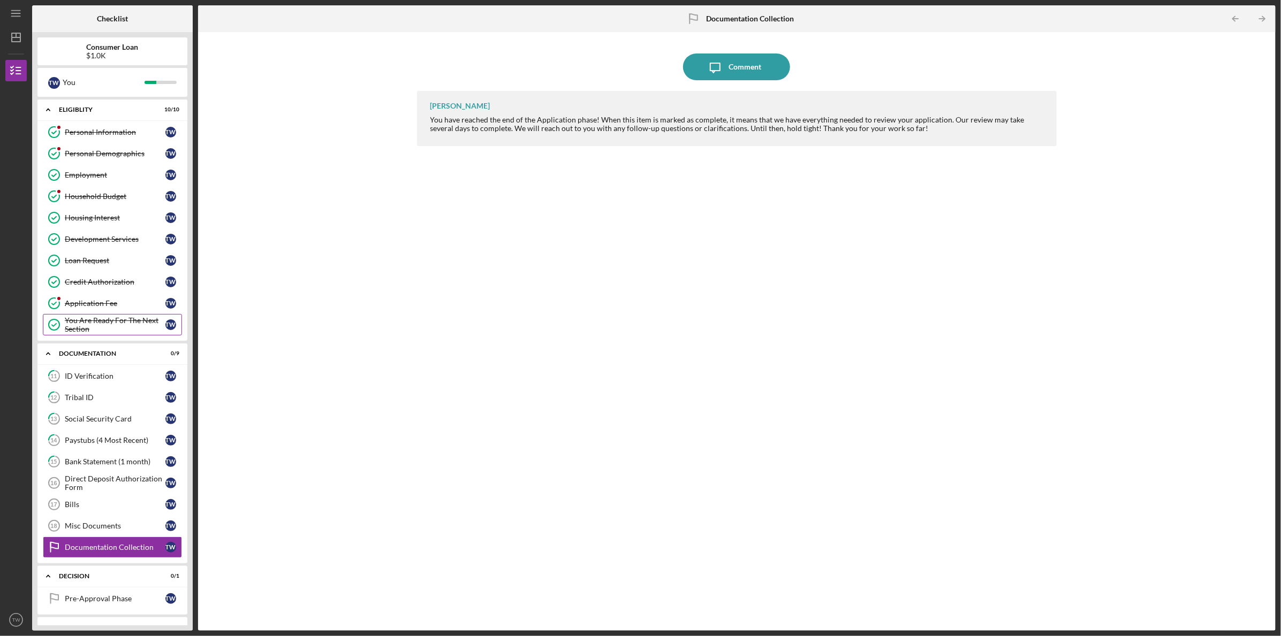
scroll to position [41, 0]
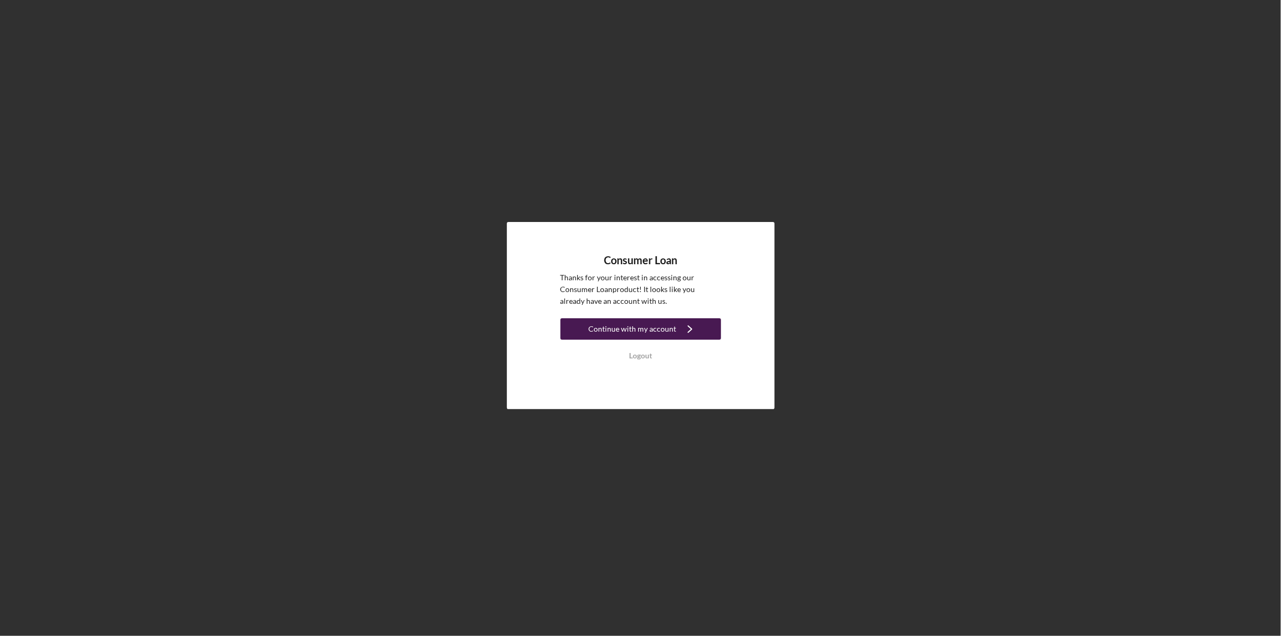
click at [664, 325] on div "Continue with my account" at bounding box center [633, 328] width 88 height 21
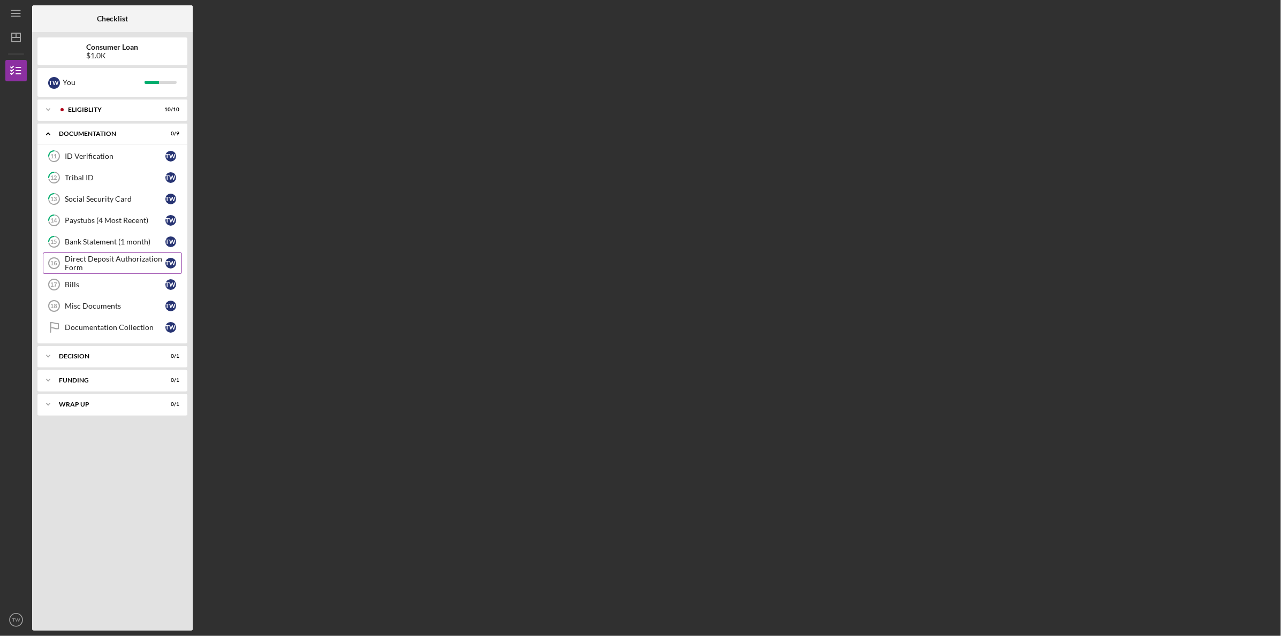
click at [124, 259] on div "Direct Deposit Authorization Form" at bounding box center [115, 263] width 101 height 17
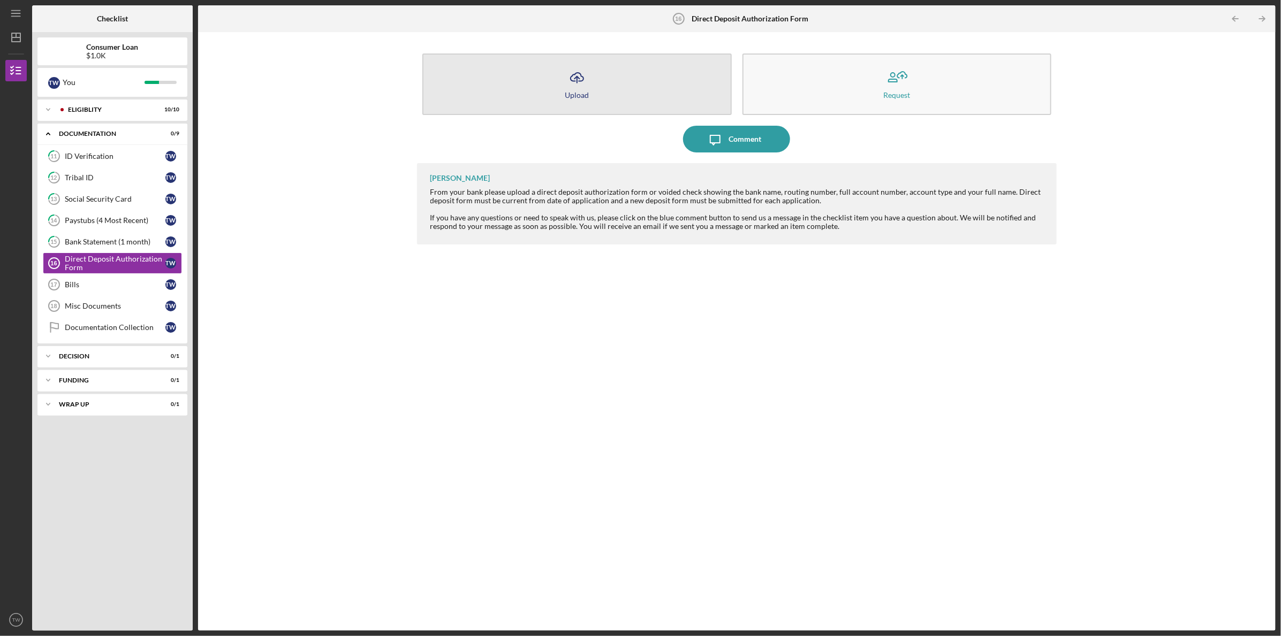
click at [600, 83] on button "Icon/Upload Upload" at bounding box center [576, 85] width 309 height 62
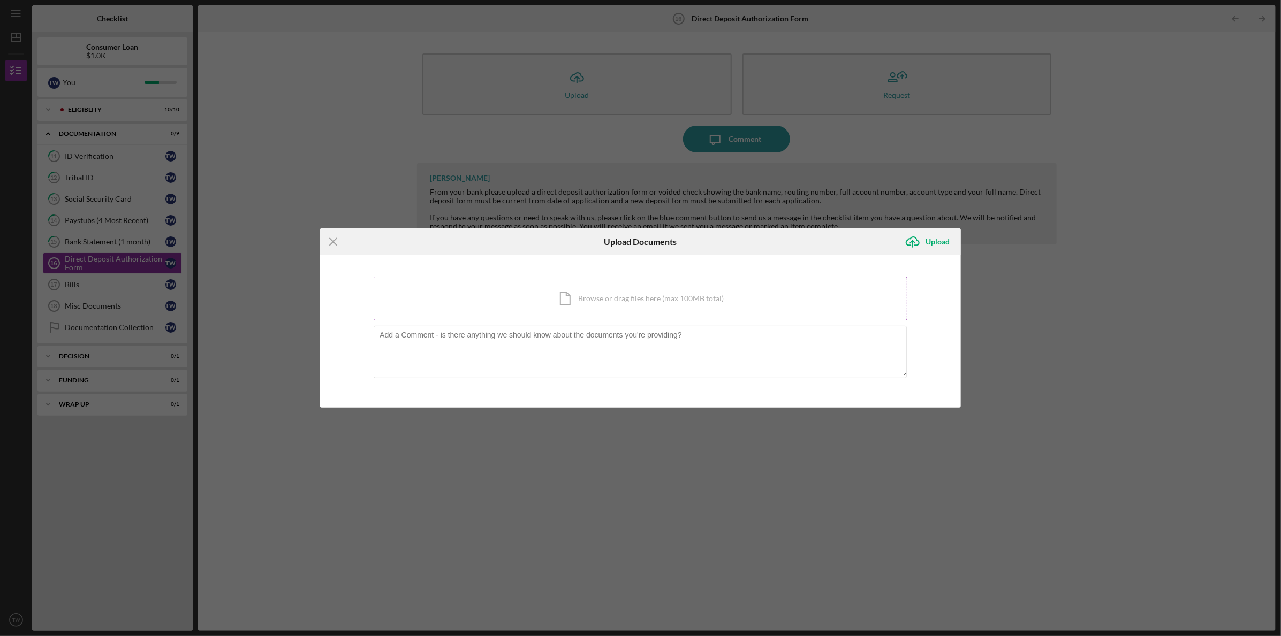
click at [657, 294] on div "Icon/Document Browse or drag files here (max 100MB total) Tap to choose files o…" at bounding box center [641, 299] width 534 height 44
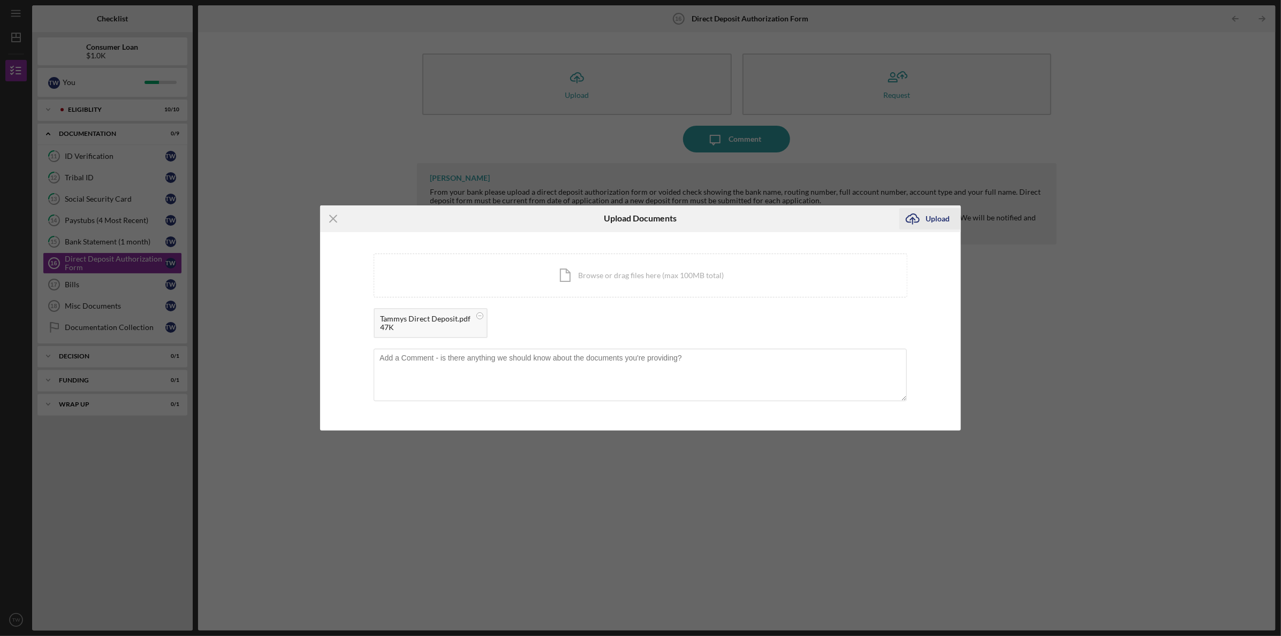
click at [932, 215] on div "Upload" at bounding box center [938, 218] width 24 height 21
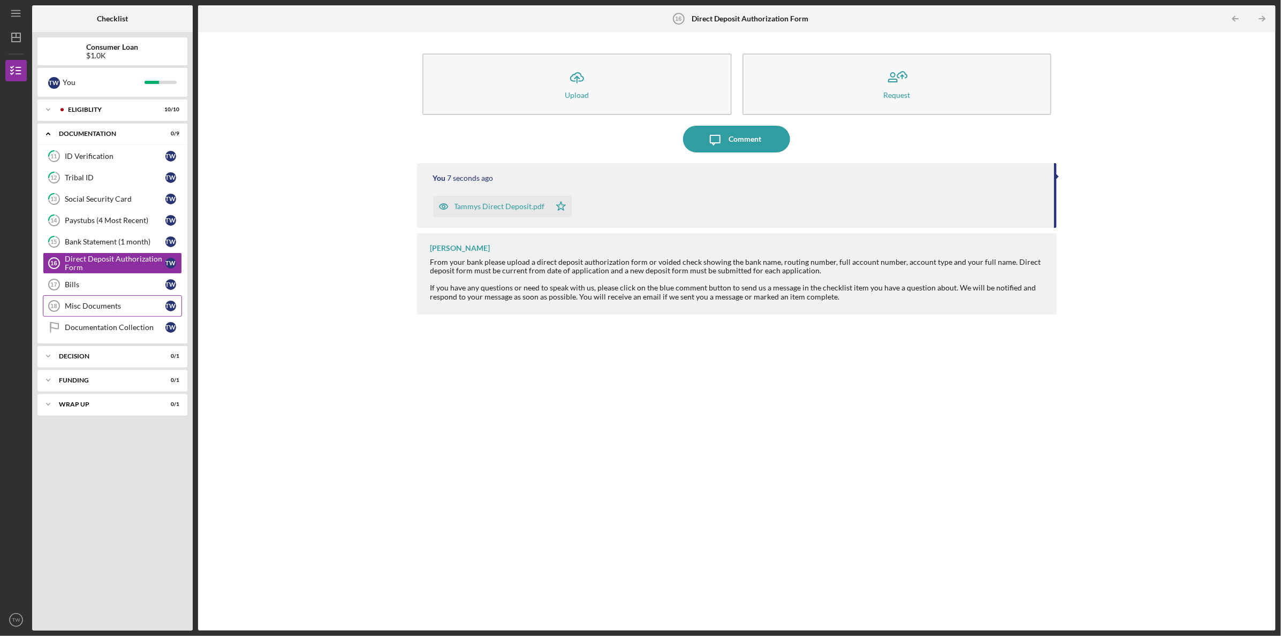
click at [131, 302] on div "Misc Documents" at bounding box center [115, 306] width 101 height 9
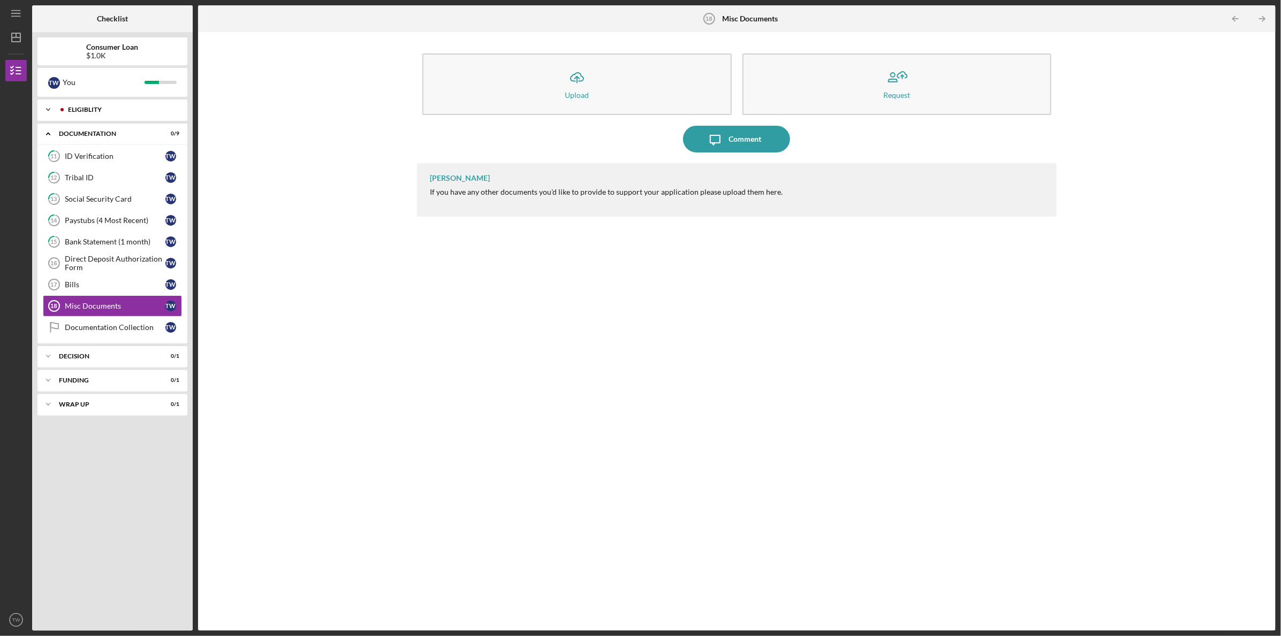
click at [145, 103] on div "Icon/Expander Eligiblity 10 / 10" at bounding box center [112, 109] width 150 height 21
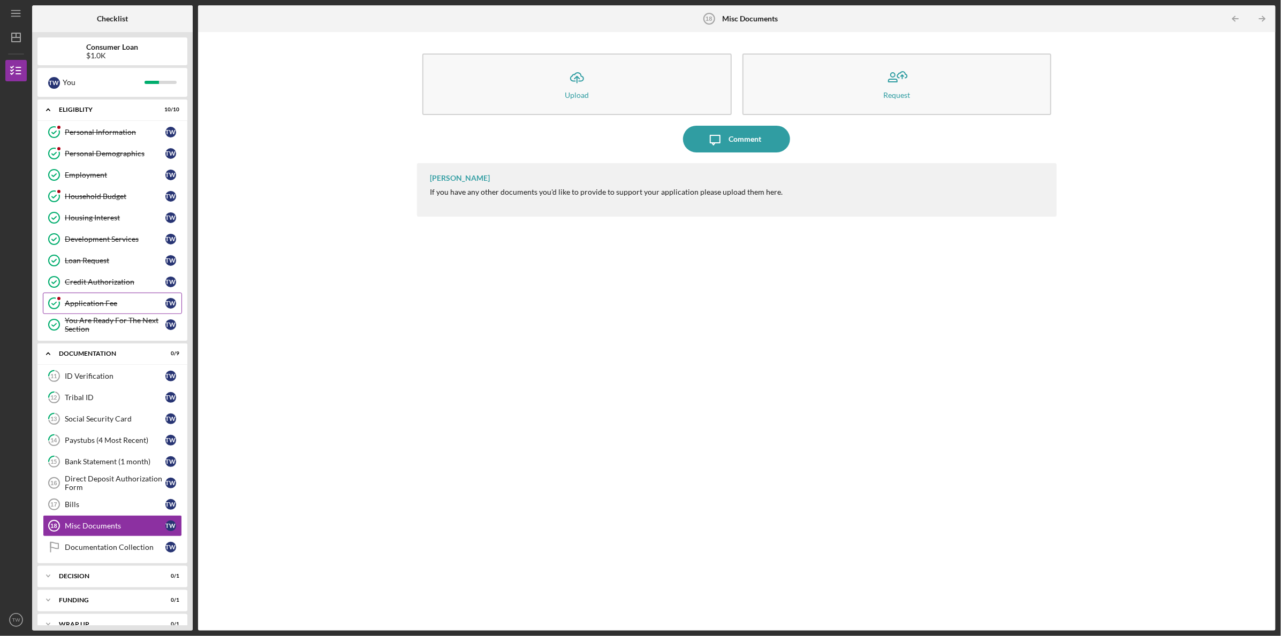
click at [105, 305] on div "Application Fee" at bounding box center [115, 303] width 101 height 9
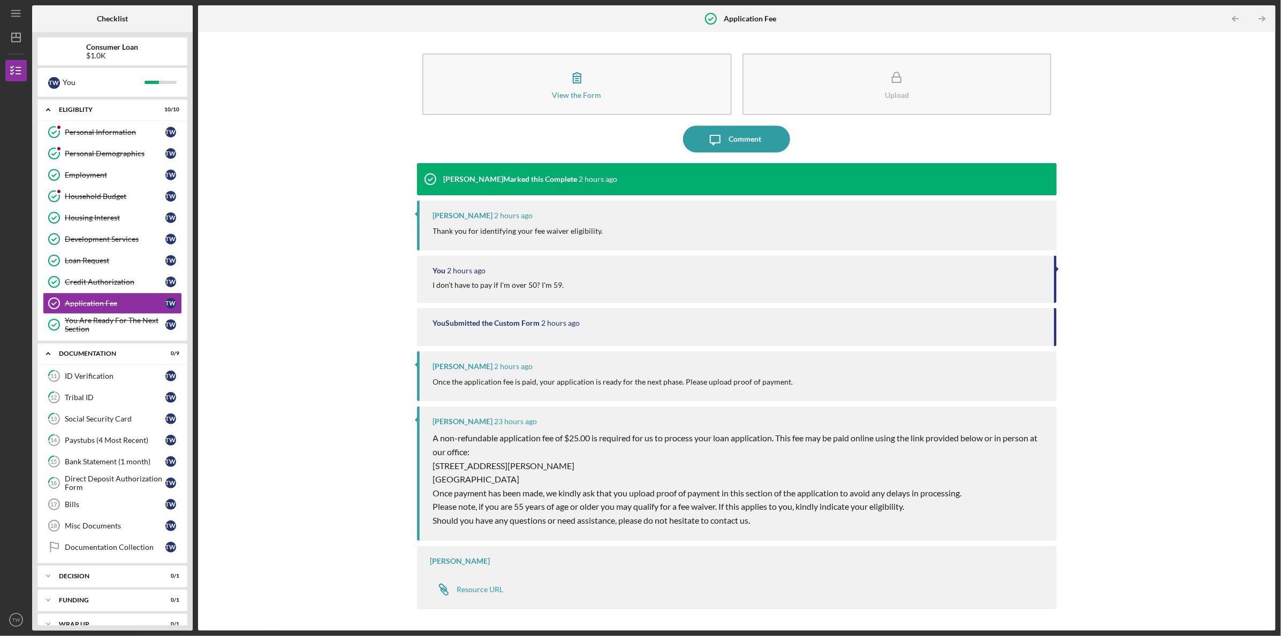
click at [290, 274] on div "View the Form Form Upload Icon/Message Comment [PERSON_NAME] Marked this Comple…" at bounding box center [736, 331] width 1067 height 588
click at [97, 126] on link "Personal Information Personal Information T W" at bounding box center [112, 131] width 139 height 21
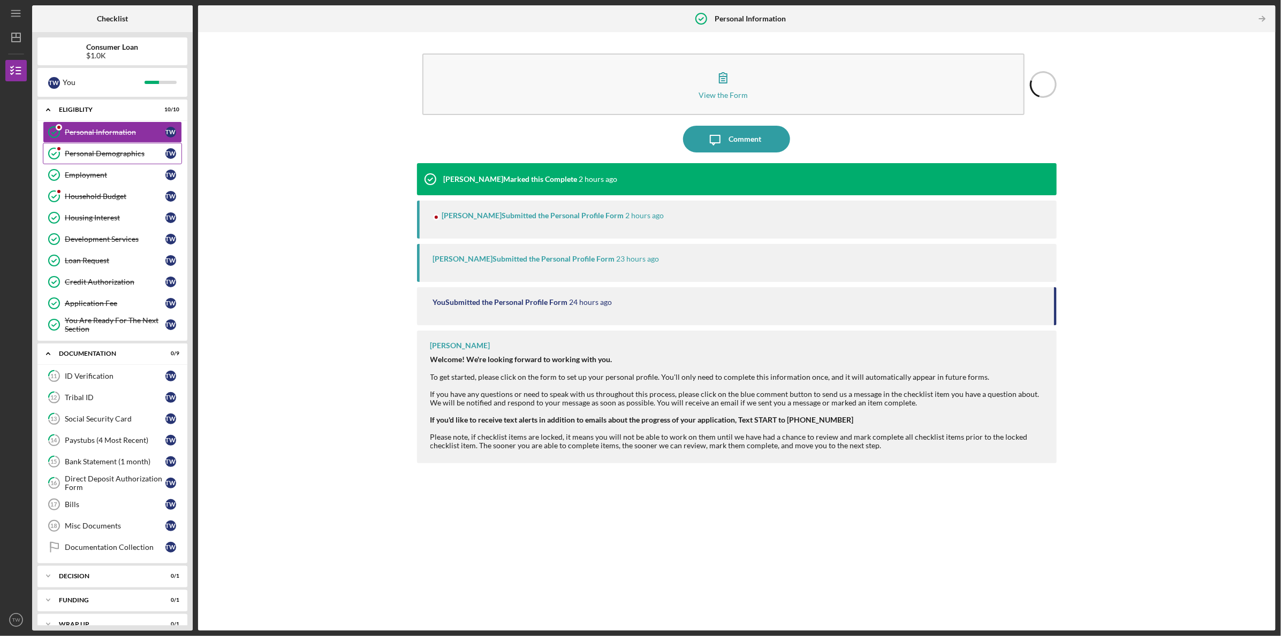
click at [101, 150] on div "Personal Demographics" at bounding box center [115, 153] width 101 height 9
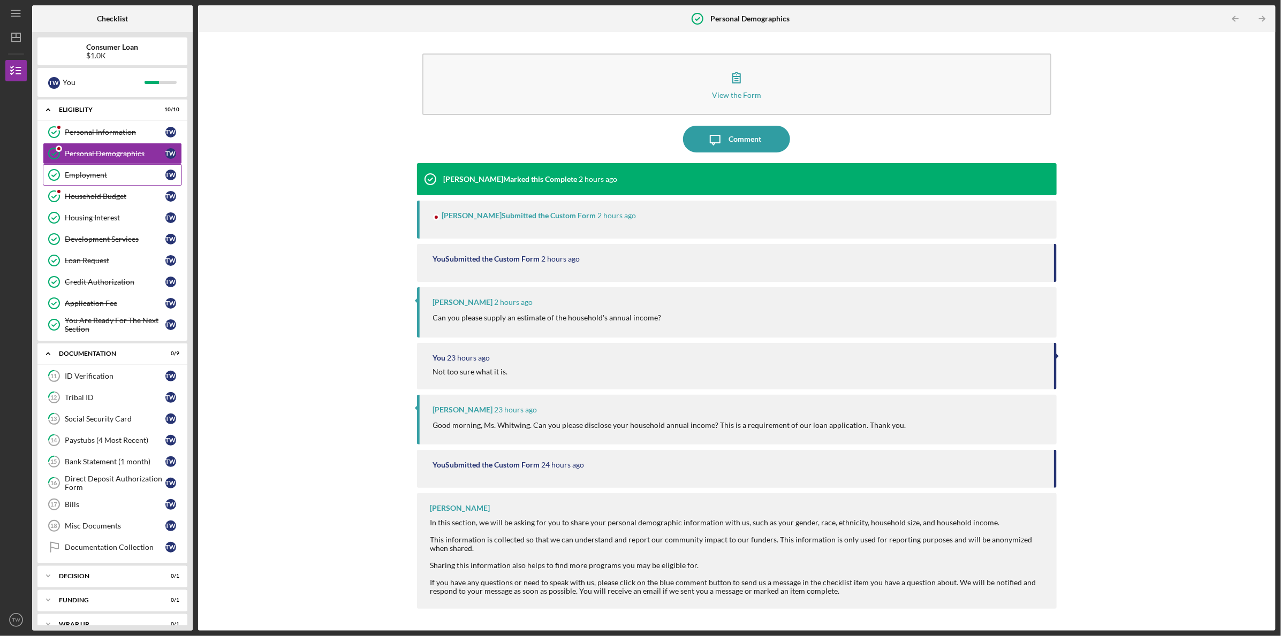
click at [111, 176] on div "Employment" at bounding box center [115, 175] width 101 height 9
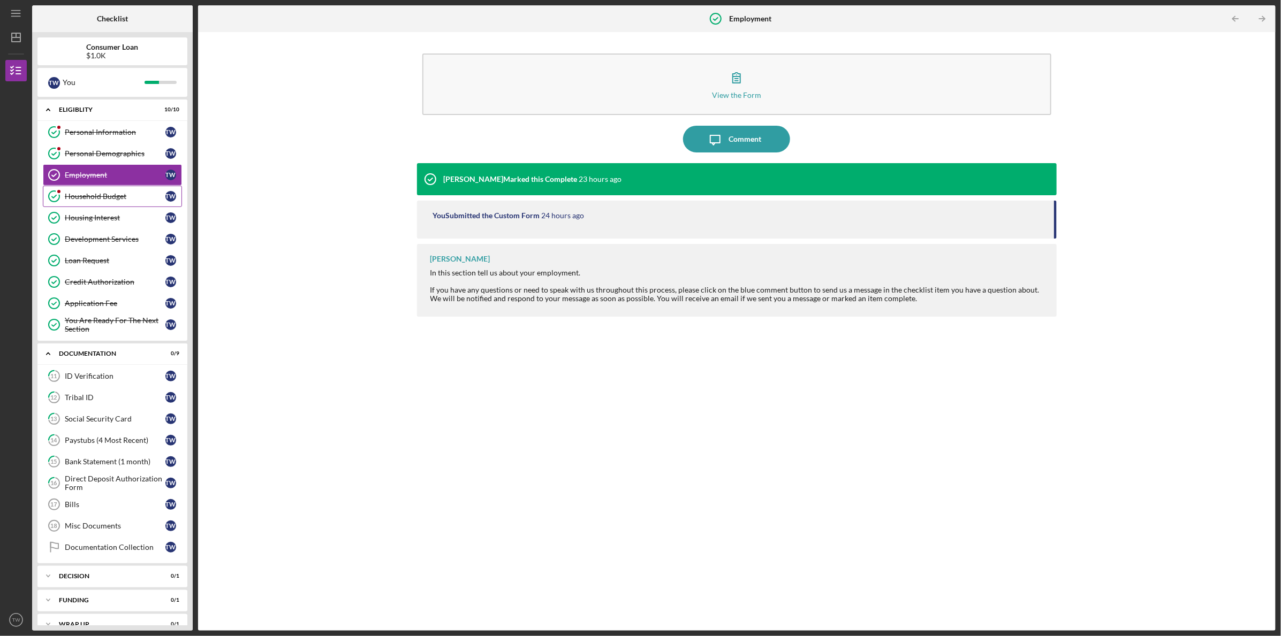
click at [120, 199] on div "Household Budget" at bounding box center [115, 196] width 101 height 9
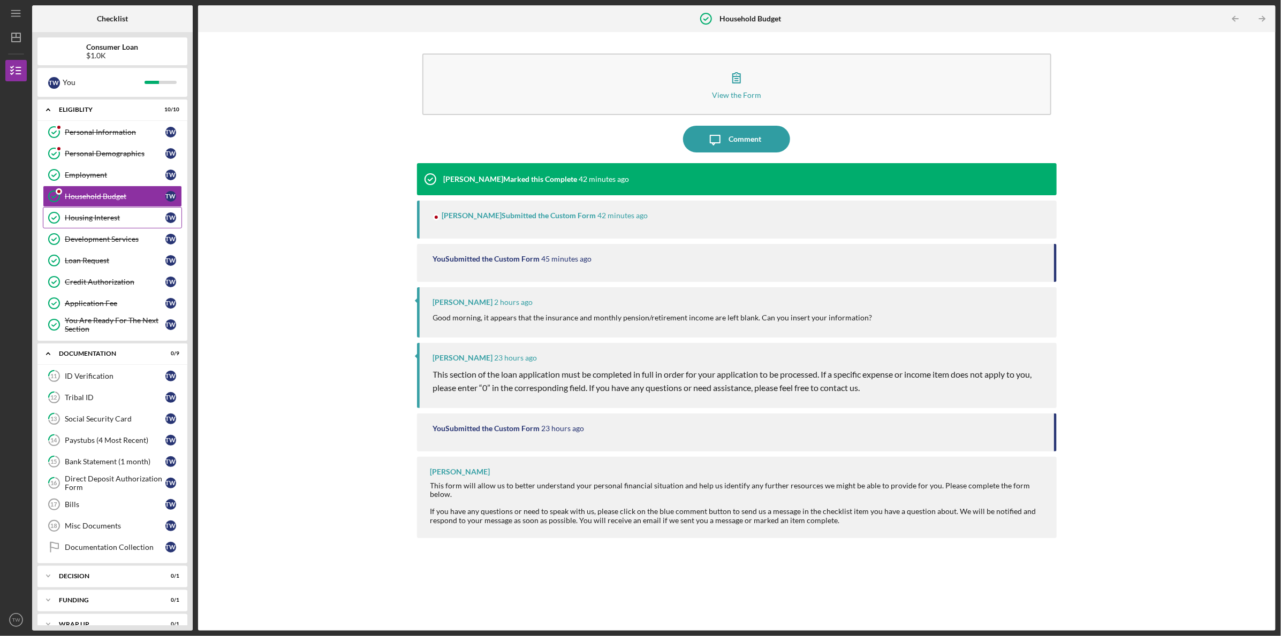
click at [121, 217] on div "Housing Interest" at bounding box center [115, 218] width 101 height 9
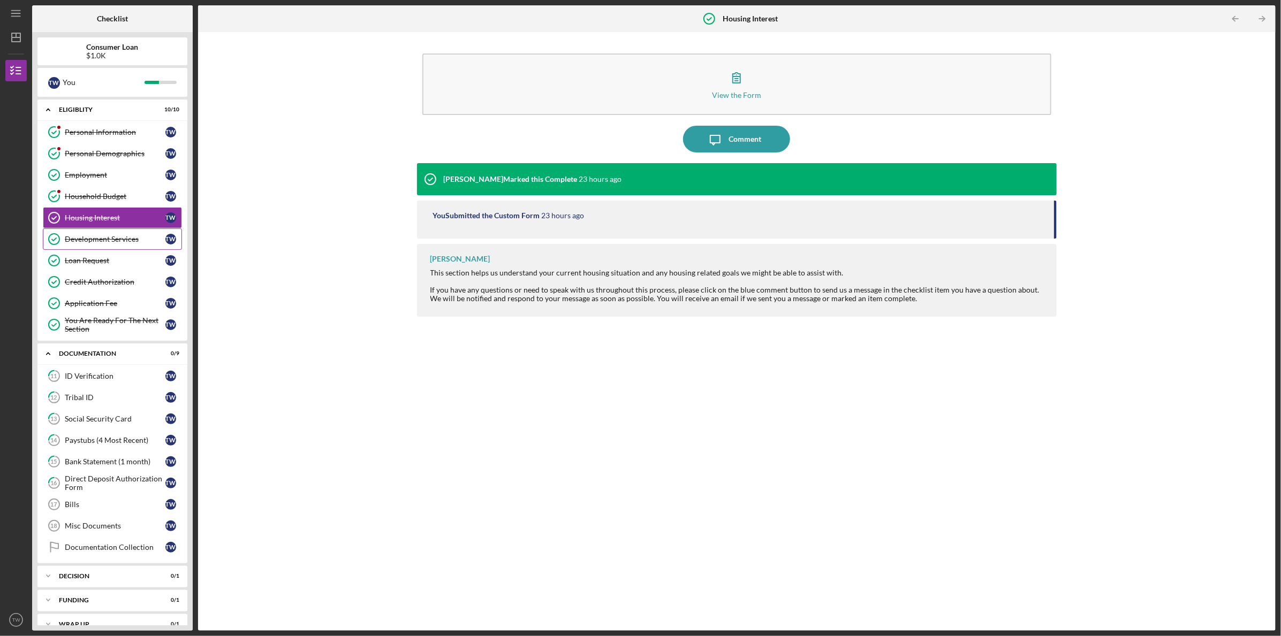
click at [123, 235] on div "Development Services" at bounding box center [115, 239] width 101 height 9
click at [130, 258] on div "Loan Request" at bounding box center [115, 260] width 101 height 9
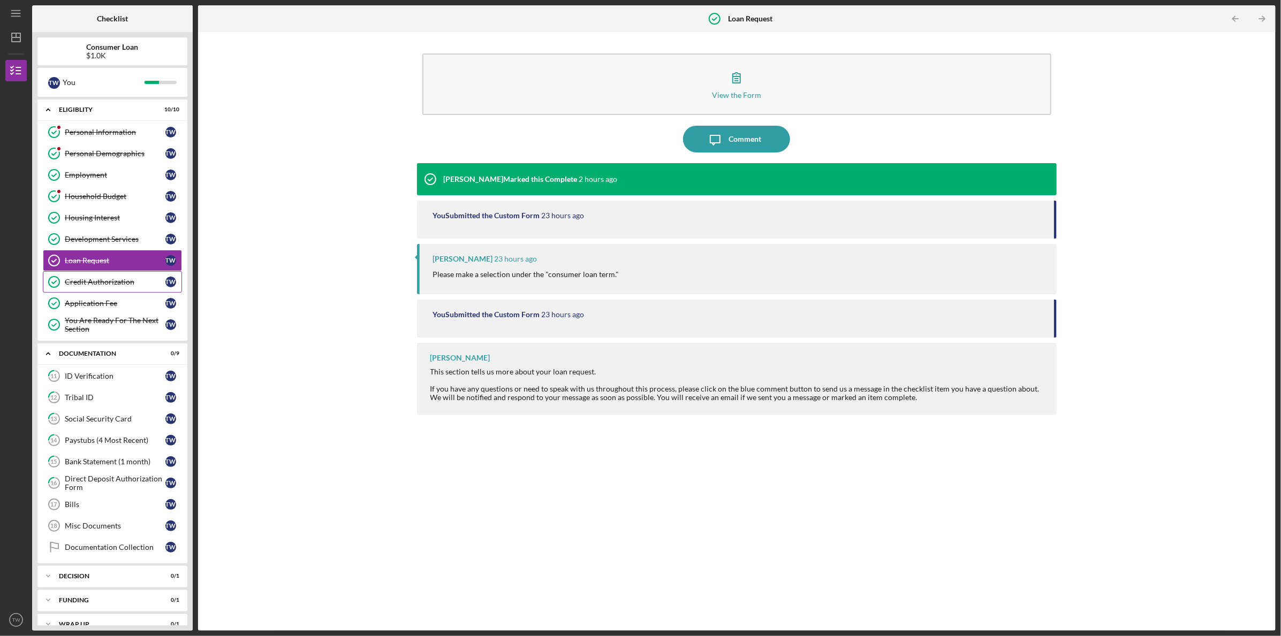
click at [127, 282] on div "Credit Authorization" at bounding box center [115, 282] width 101 height 9
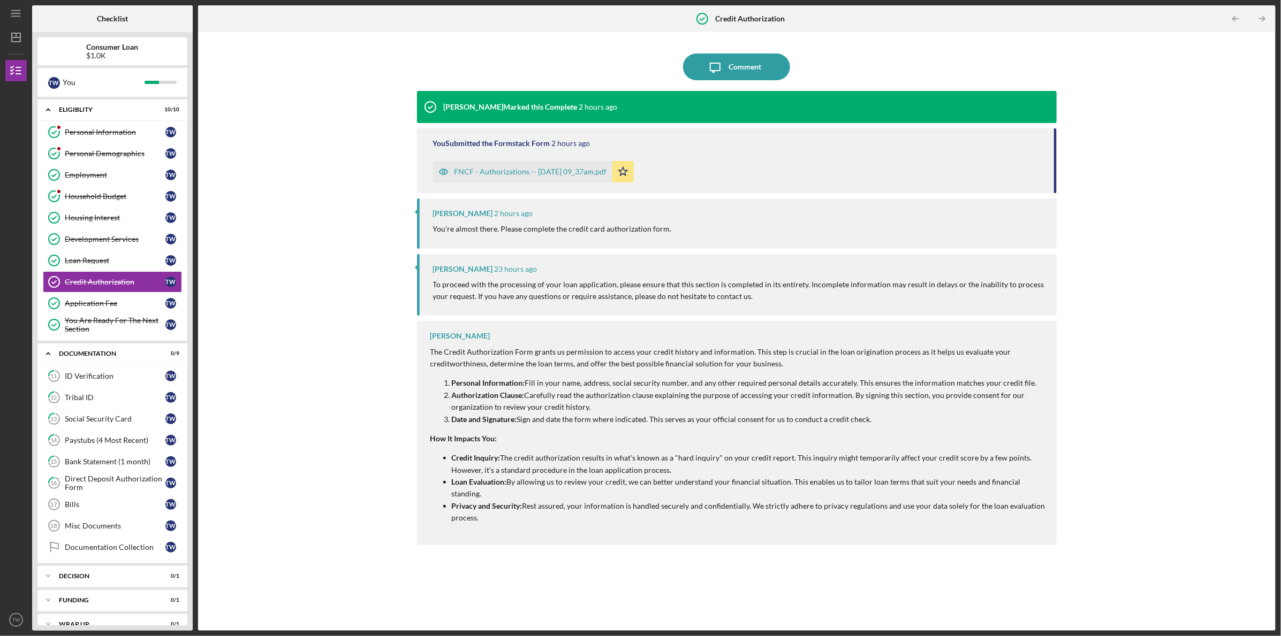
click at [290, 244] on div "Icon/Message Comment [PERSON_NAME] Marked this Complete 2 hours ago You Submitt…" at bounding box center [736, 331] width 1067 height 588
click at [301, 229] on div "Icon/Message Comment [PERSON_NAME] Marked this Complete 2 hours ago You Submitt…" at bounding box center [736, 331] width 1067 height 588
click at [138, 458] on div "Bank Statement (1 month)" at bounding box center [115, 462] width 101 height 9
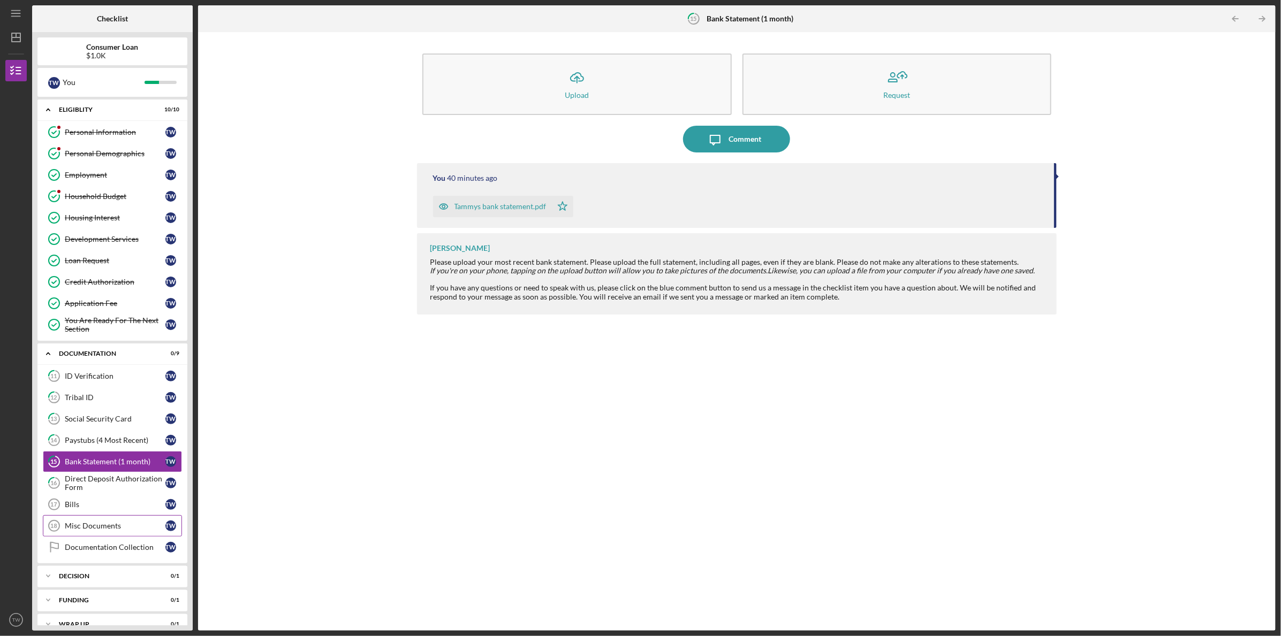
click at [116, 522] on div "Misc Documents" at bounding box center [115, 526] width 101 height 9
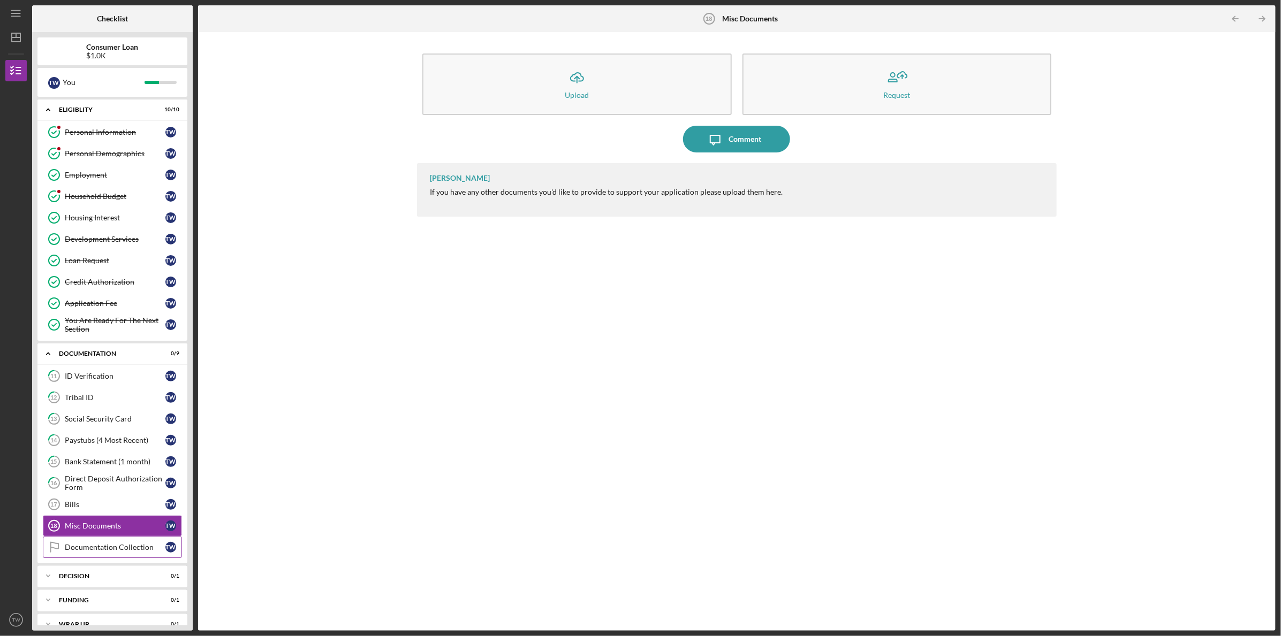
click at [95, 547] on div "Documentation Collection" at bounding box center [115, 547] width 101 height 9
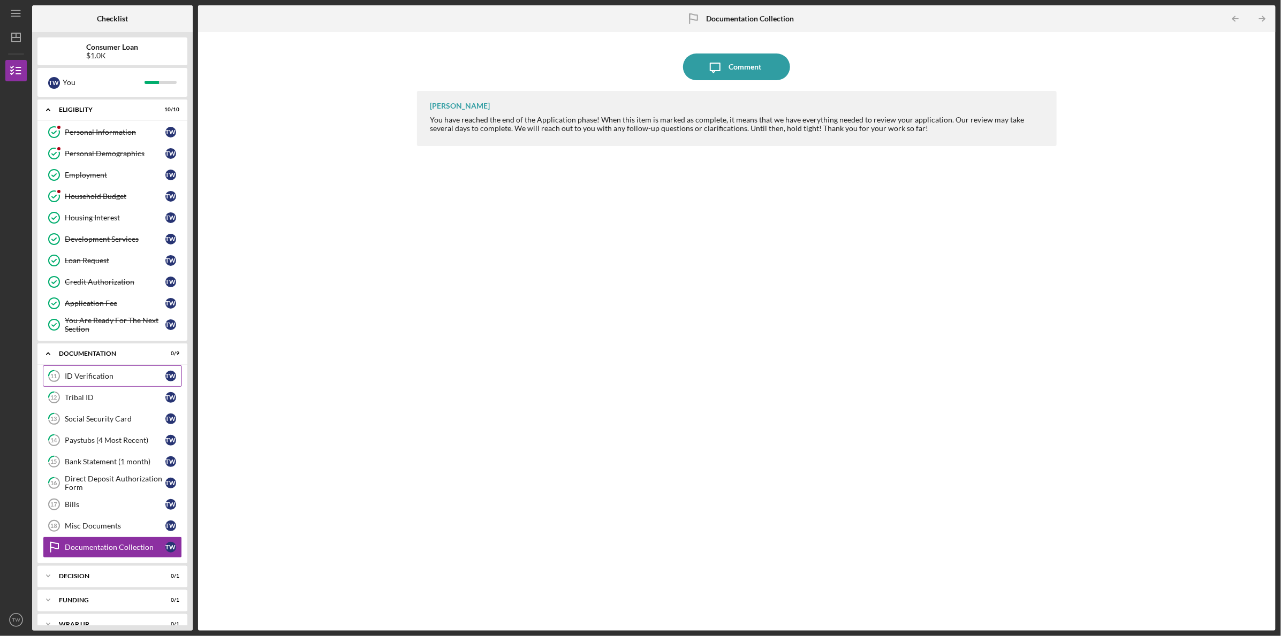
click at [104, 366] on link "11 ID Verification T W" at bounding box center [112, 376] width 139 height 21
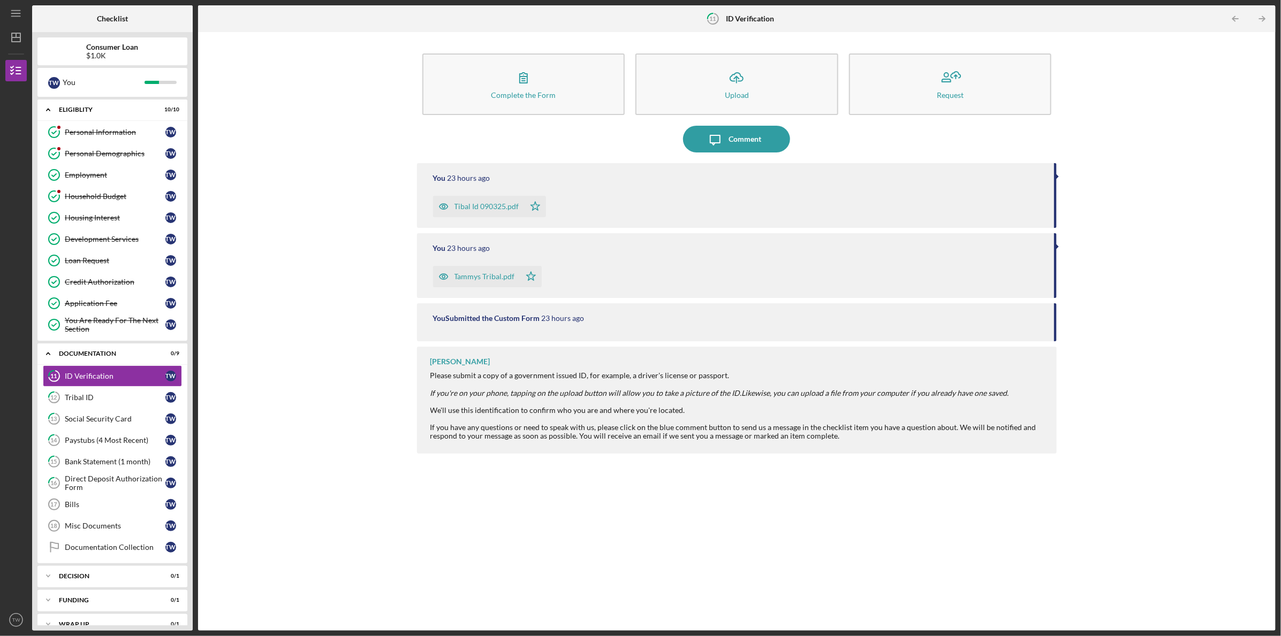
click at [478, 207] on div "Tibal Id 090325.pdf" at bounding box center [486, 206] width 65 height 9
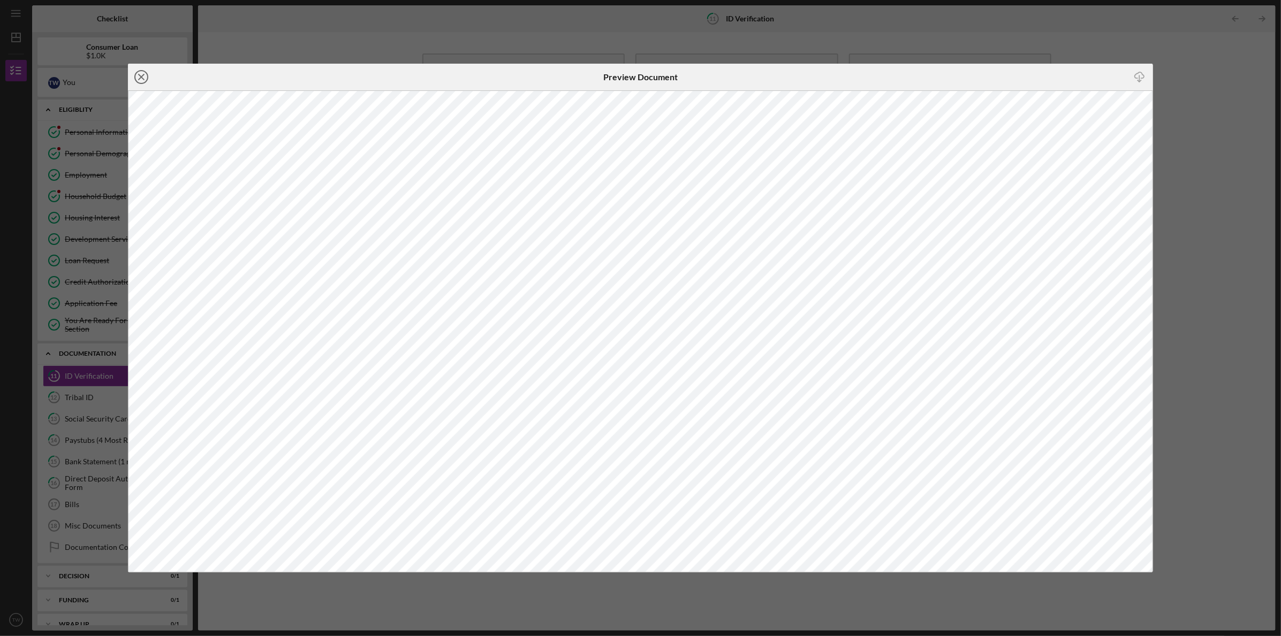
click at [144, 75] on icon "Icon/Close" at bounding box center [141, 77] width 27 height 27
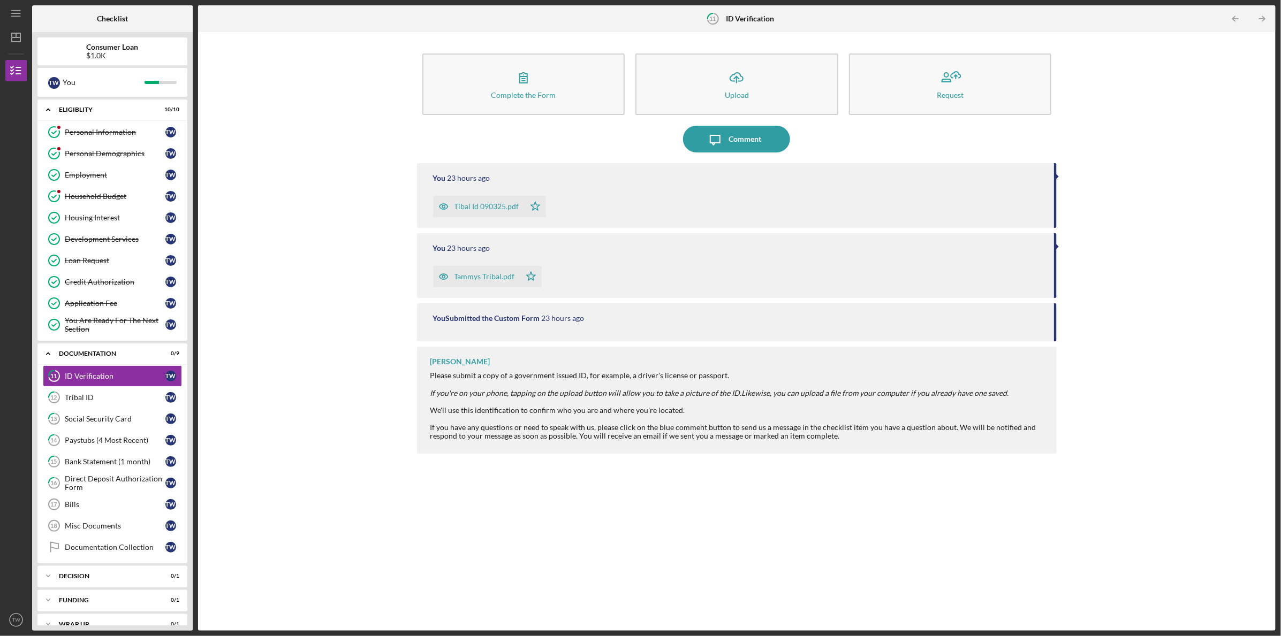
click at [486, 270] on div "Tammys Tribal.pdf" at bounding box center [476, 276] width 87 height 21
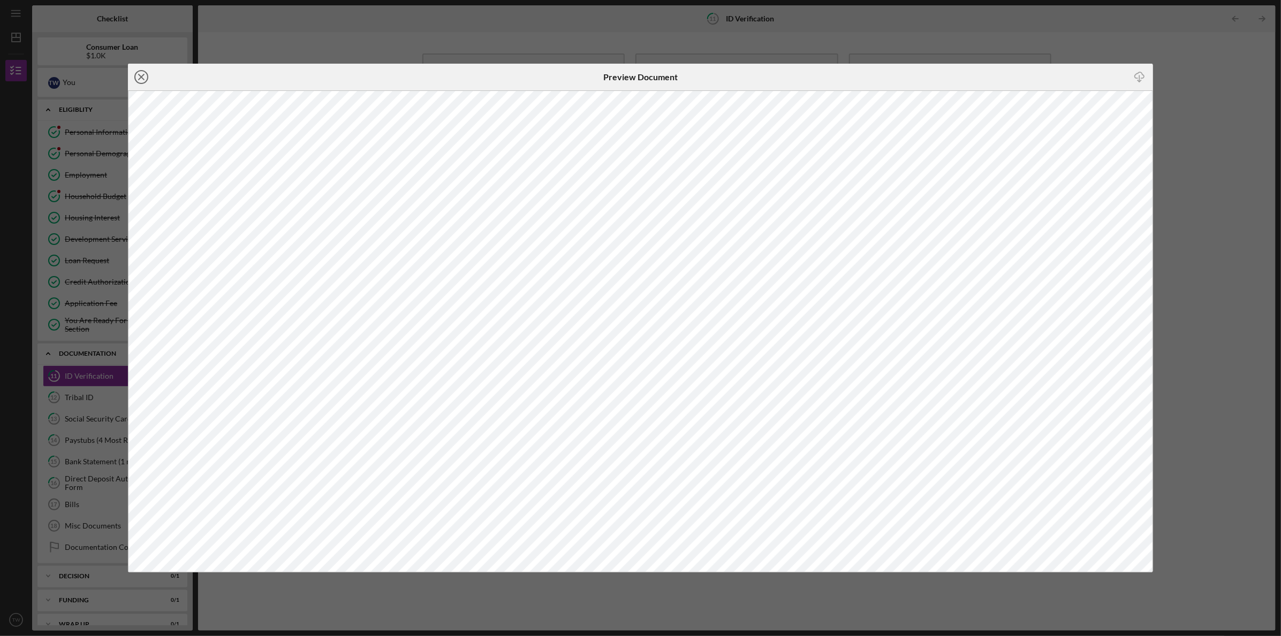
click at [143, 74] on line at bounding box center [141, 76] width 5 height 5
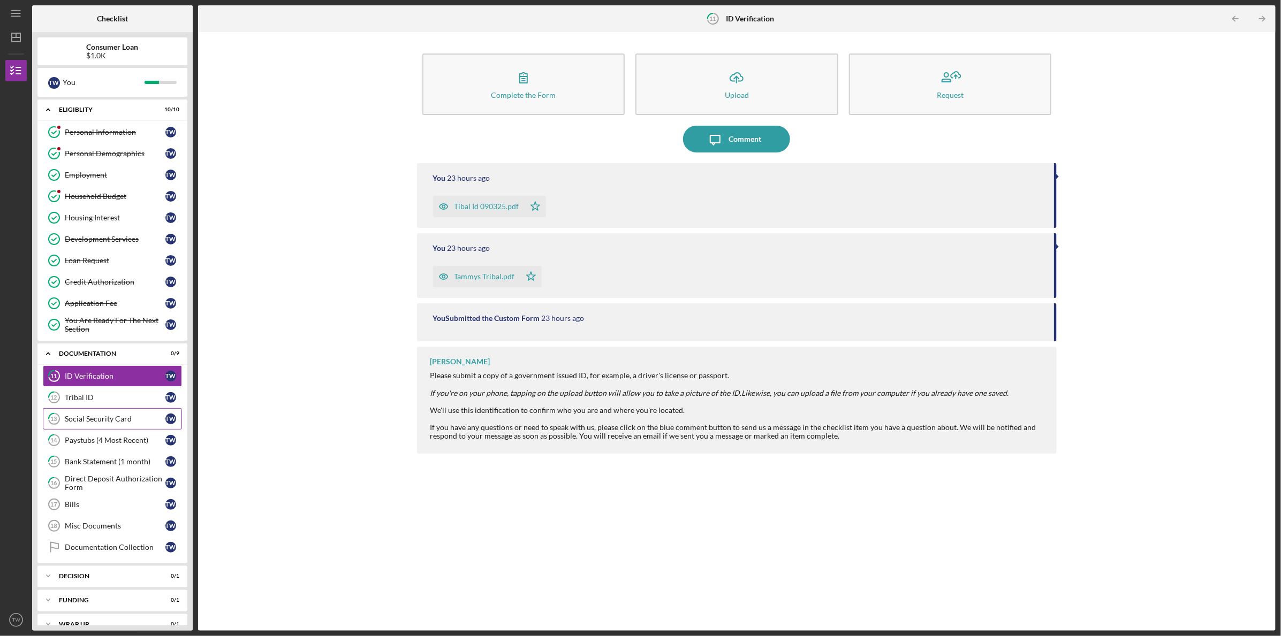
click at [114, 415] on div "Social Security Card" at bounding box center [115, 419] width 101 height 9
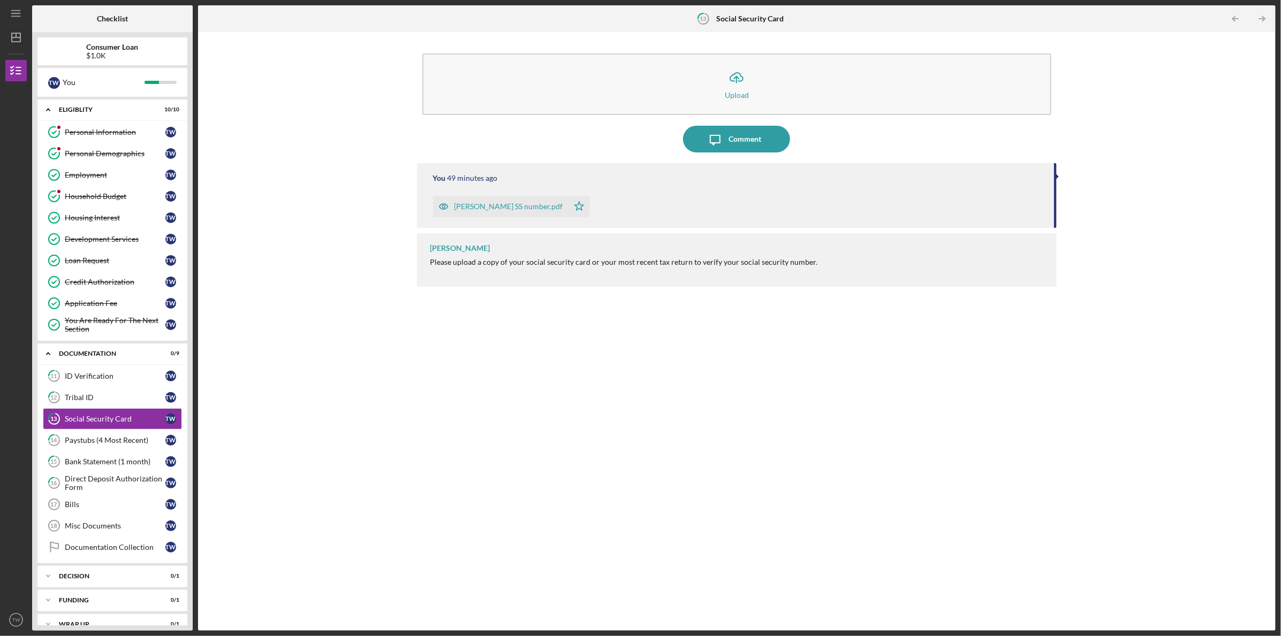
click at [473, 209] on div "[PERSON_NAME] SS number.pdf" at bounding box center [508, 206] width 109 height 9
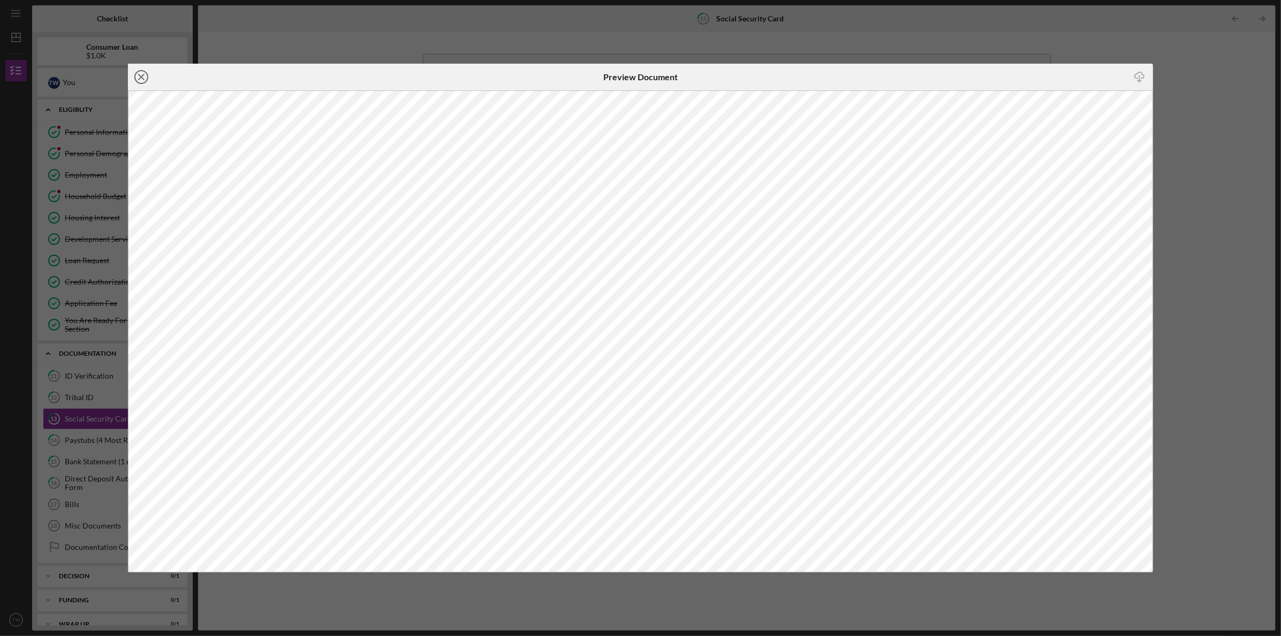
click at [143, 75] on icon "Icon/Close" at bounding box center [141, 77] width 27 height 27
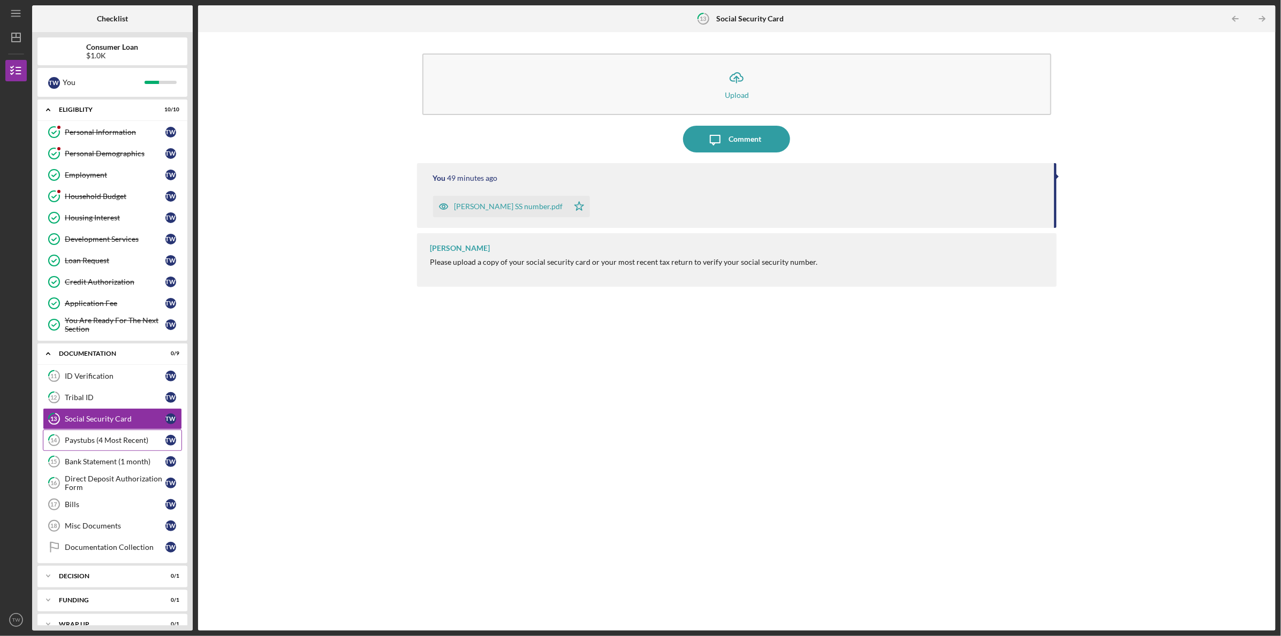
click at [117, 440] on div "Paystubs (4 Most Recent)" at bounding box center [115, 440] width 101 height 9
click at [499, 203] on div "Tammys Stubs.pdf" at bounding box center [483, 206] width 59 height 9
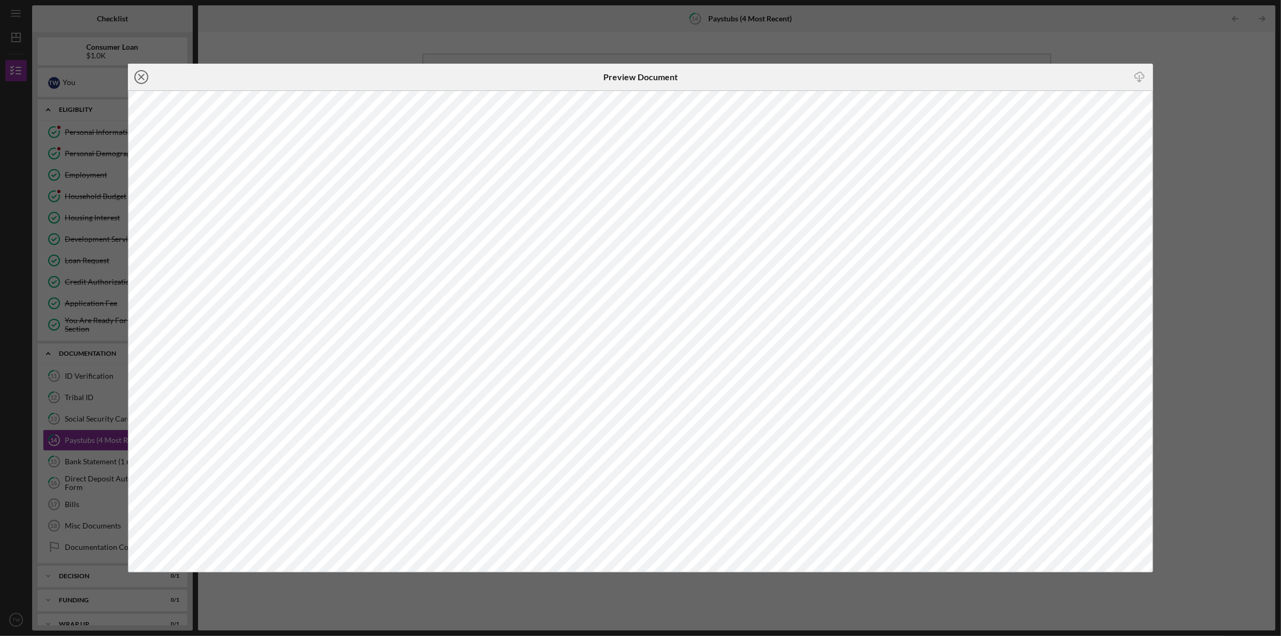
click at [139, 77] on icon "Icon/Close" at bounding box center [141, 77] width 27 height 27
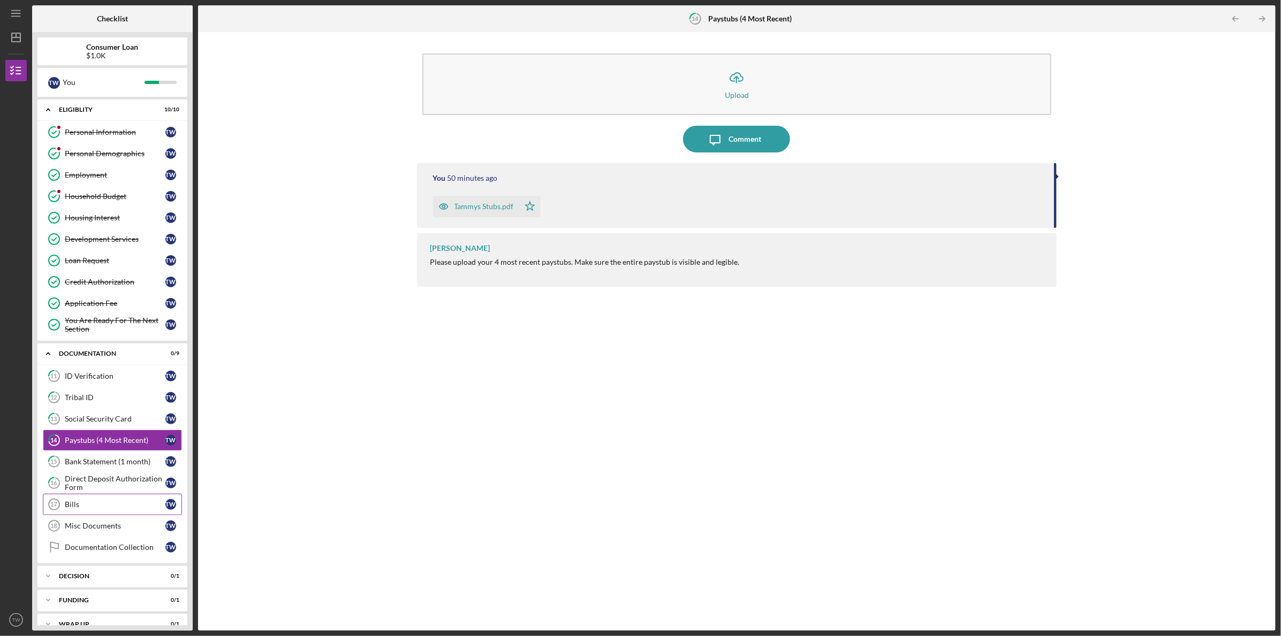
click at [117, 501] on div "Bills" at bounding box center [115, 504] width 101 height 9
